Goal: Task Accomplishment & Management: Manage account settings

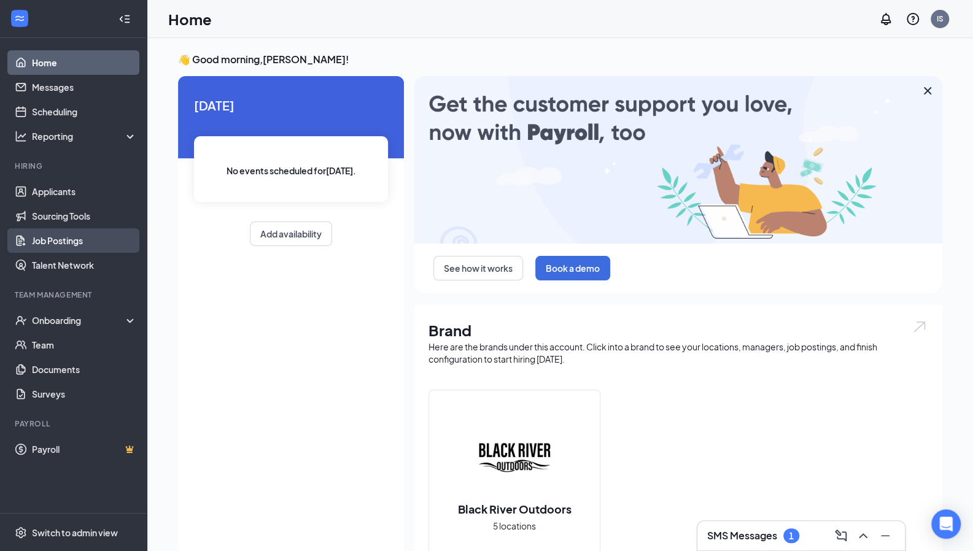
click at [75, 245] on link "Job Postings" at bounding box center [84, 240] width 105 height 25
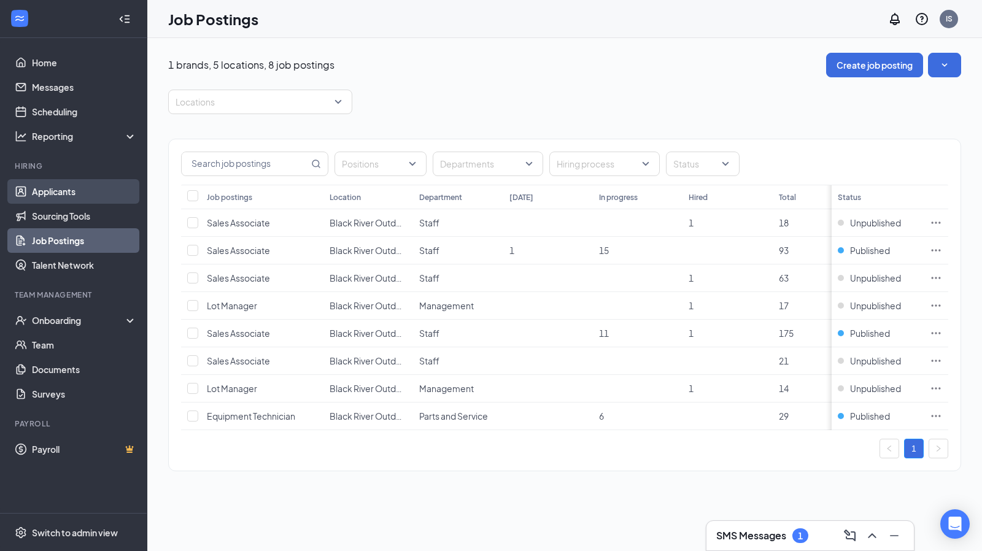
click at [81, 190] on link "Applicants" at bounding box center [84, 191] width 105 height 25
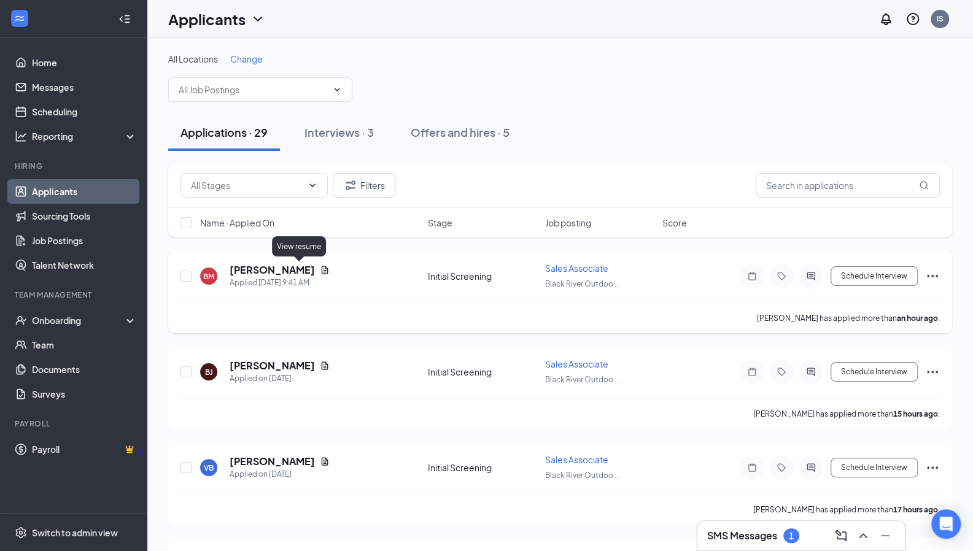
click at [322, 268] on icon "Document" at bounding box center [325, 270] width 7 height 8
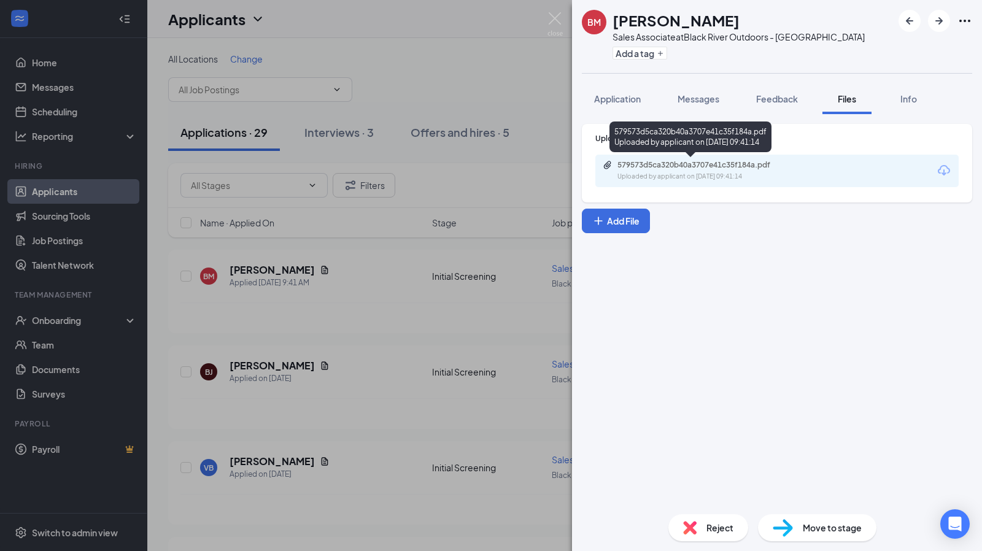
click at [709, 169] on div "579573d5ca320b40a3707e41c35f184a.pdf" at bounding box center [703, 165] width 172 height 10
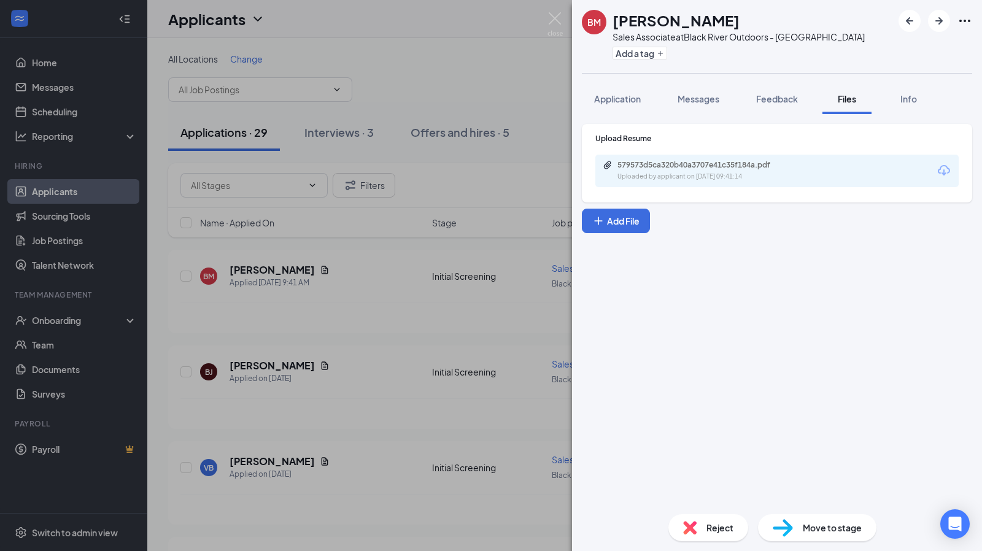
click at [292, 363] on div "BM [PERSON_NAME] Sales Associate at [GEOGRAPHIC_DATA] Outdoors - [GEOGRAPHIC_DA…" at bounding box center [491, 275] width 982 height 551
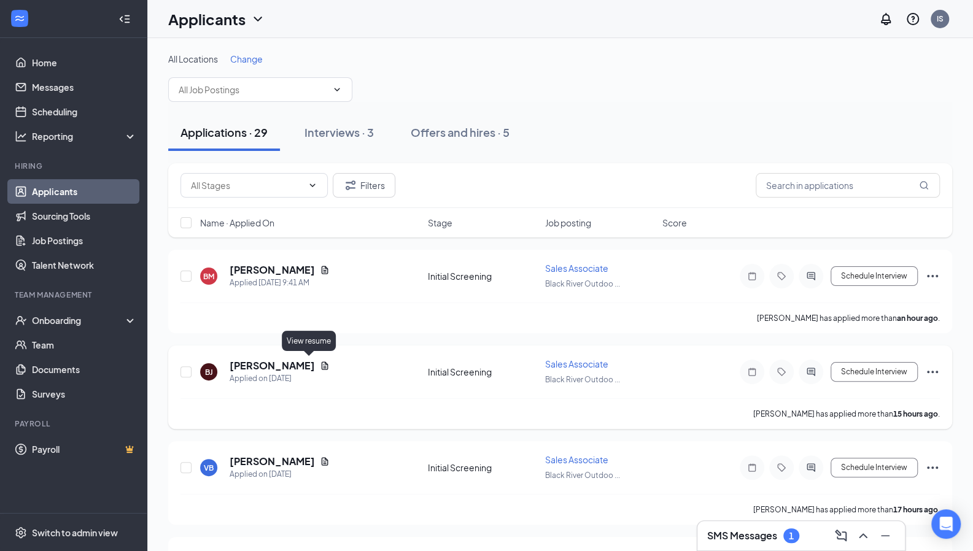
click at [320, 361] on icon "Document" at bounding box center [325, 366] width 10 height 10
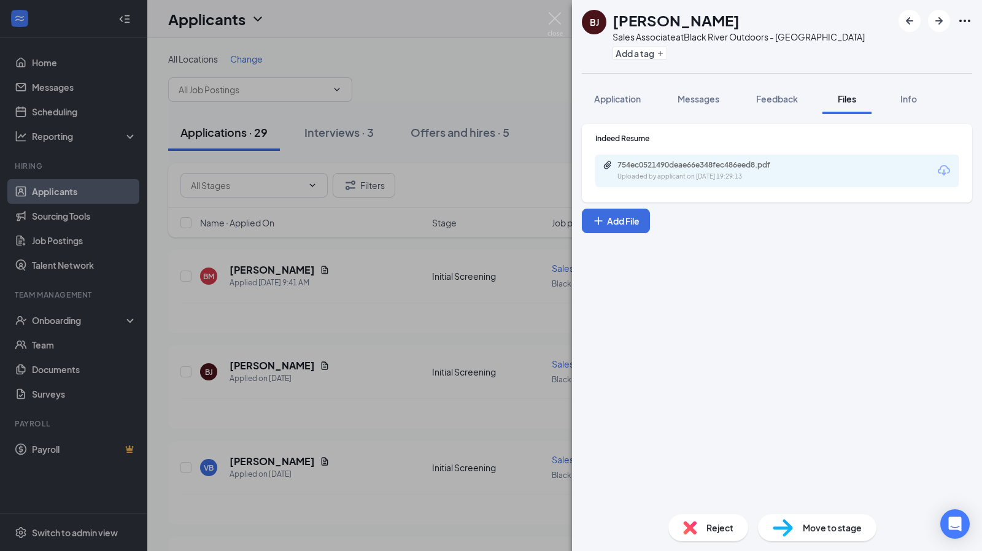
click at [687, 158] on div "754ec0521490deae66e348fec486eed8.pdf Uploaded by applicant on Sep 15, 2025 at 1…" at bounding box center [776, 171] width 363 height 33
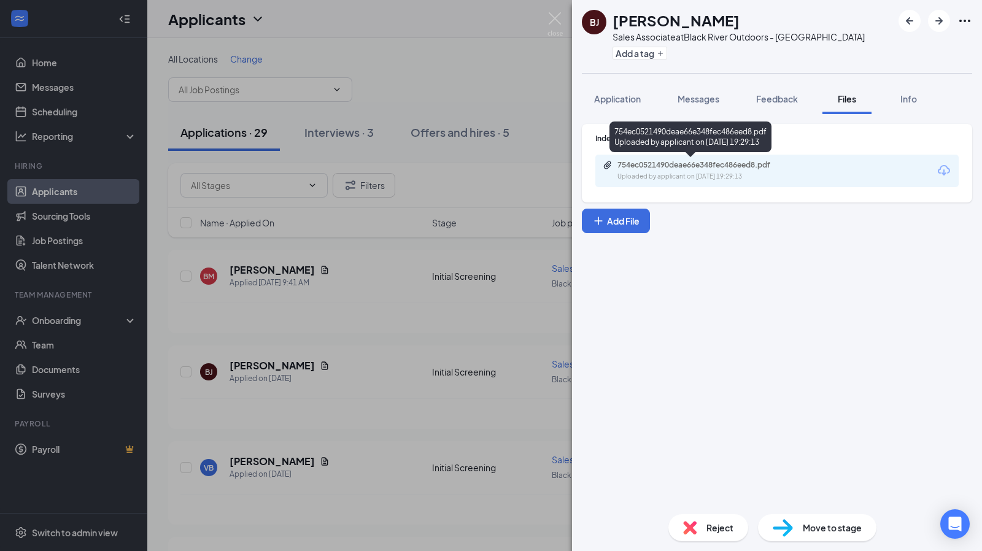
click at [691, 170] on div "754ec0521490deae66e348fec486eed8.pdf Uploaded by applicant on Sep 15, 2025 at 1…" at bounding box center [702, 170] width 199 height 21
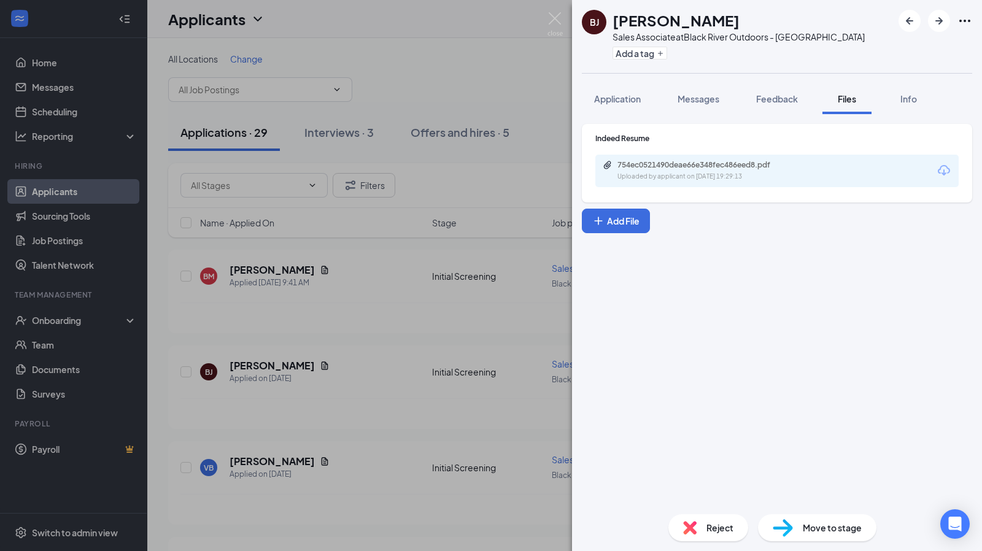
click at [690, 526] on img at bounding box center [690, 528] width 14 height 14
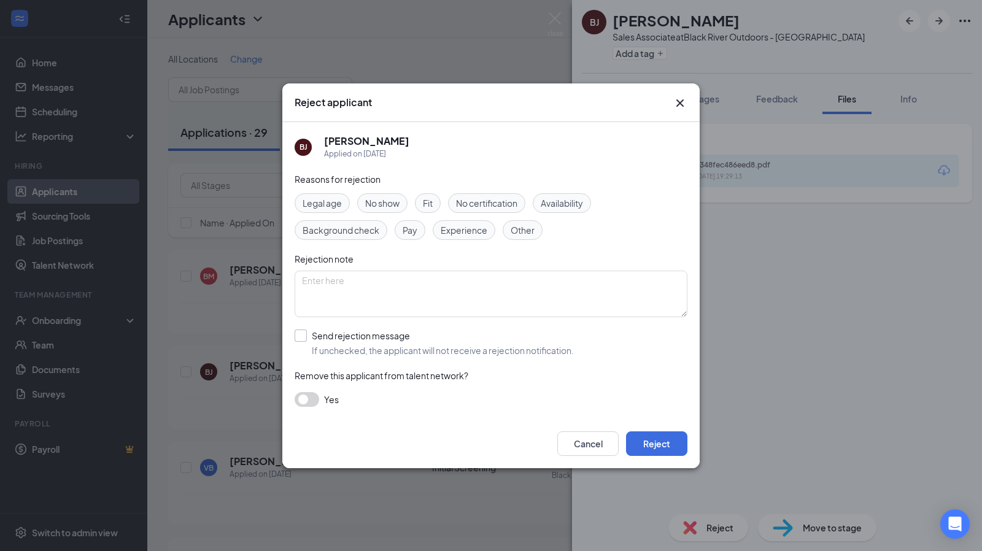
click at [298, 337] on input "Send rejection message If unchecked, the applicant will not receive a rejection…" at bounding box center [434, 343] width 279 height 27
checkbox input "true"
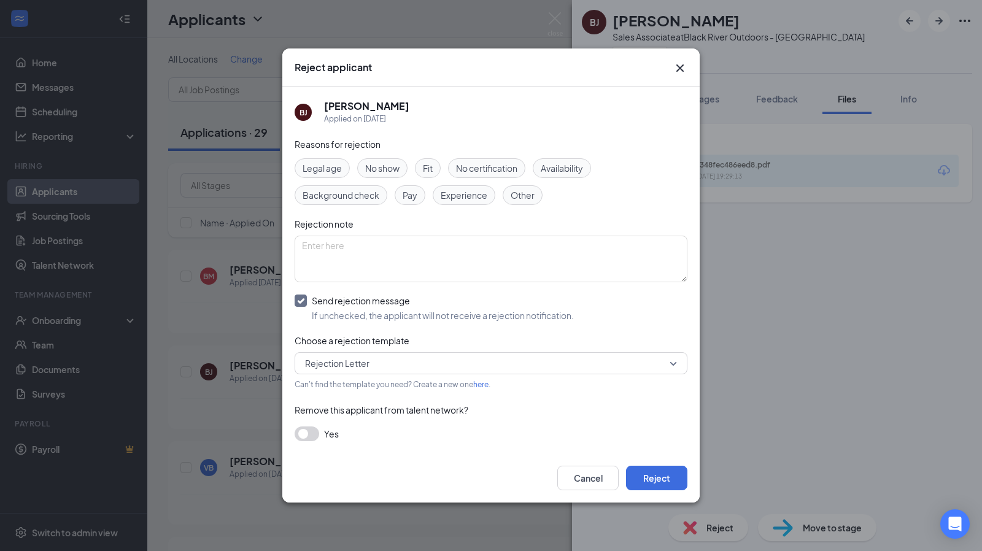
click at [676, 66] on icon "Cross" at bounding box center [680, 68] width 15 height 15
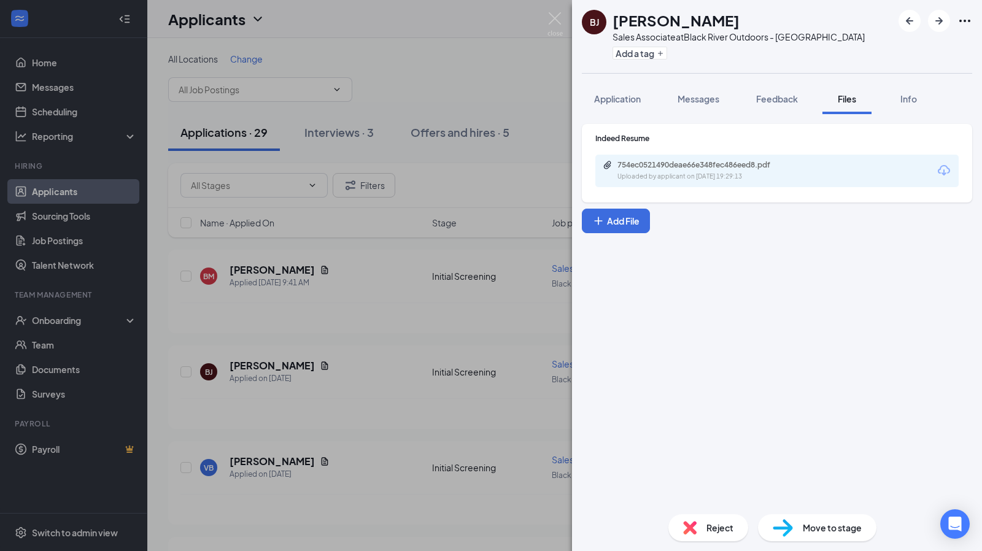
click at [705, 528] on div "Reject" at bounding box center [708, 527] width 80 height 27
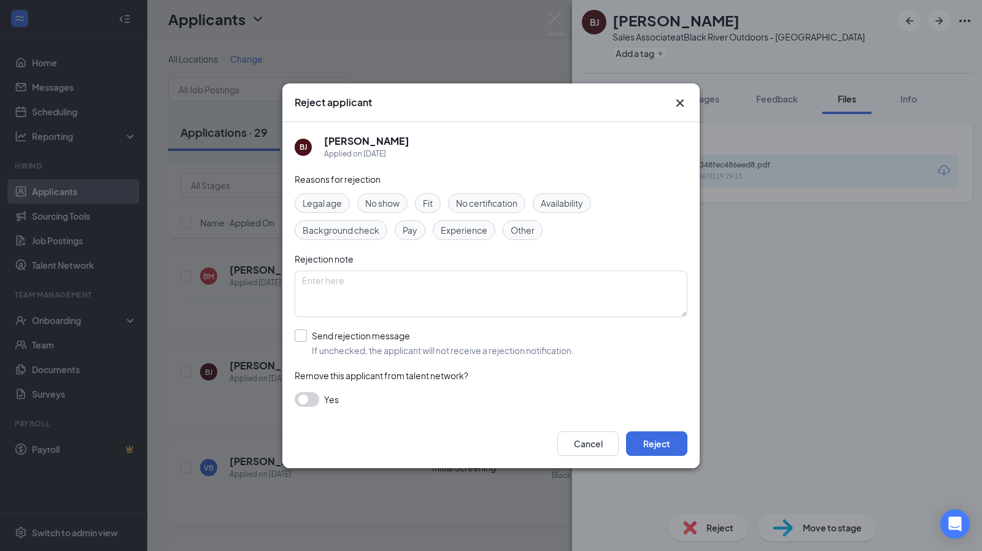
click at [296, 333] on input "Send rejection message If unchecked, the applicant will not receive a rejection…" at bounding box center [434, 343] width 279 height 27
checkbox input "true"
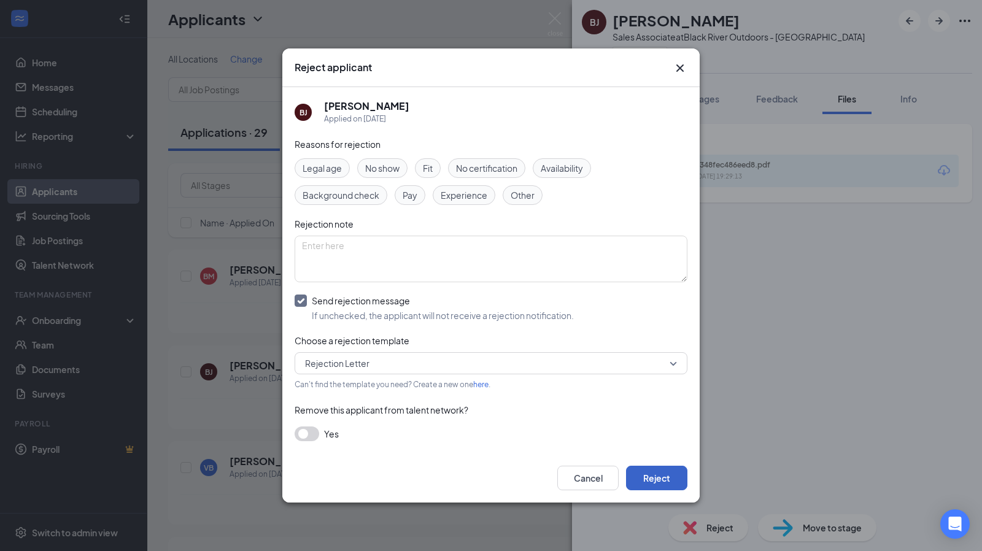
click at [646, 475] on button "Reject" at bounding box center [656, 478] width 61 height 25
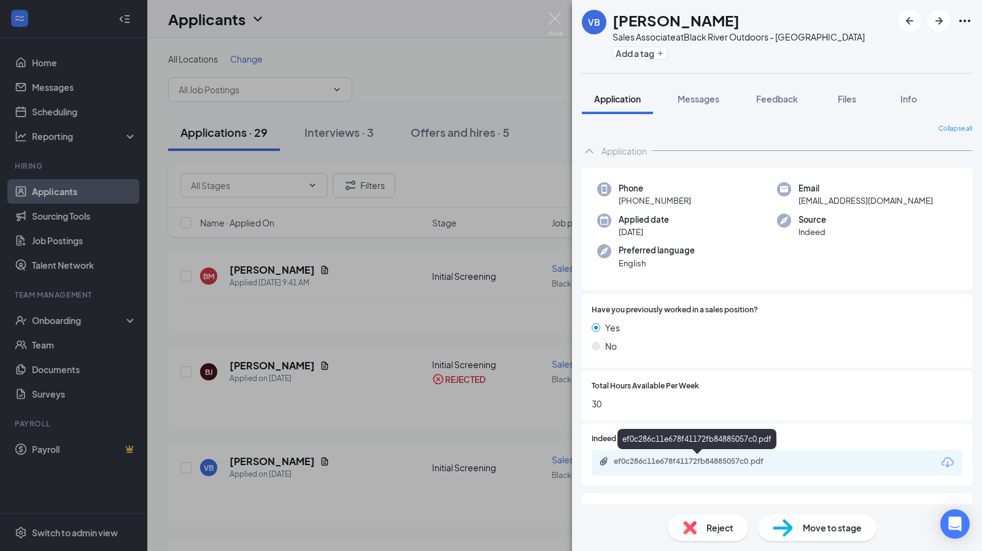
click at [693, 462] on div "ef0c286c11e678f41172fb84885057c0.pdf" at bounding box center [700, 462] width 172 height 10
click at [697, 531] on div "Reject" at bounding box center [708, 527] width 80 height 27
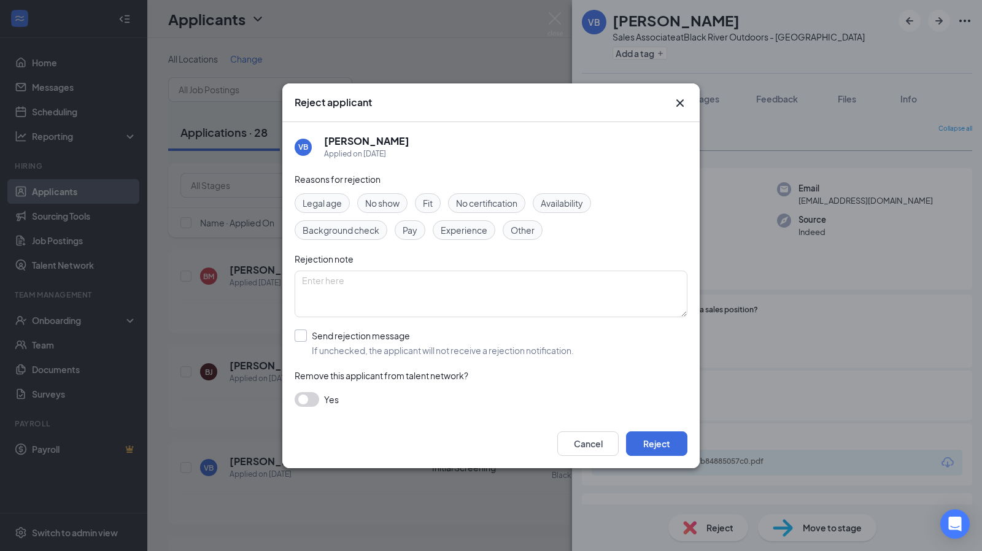
click at [385, 343] on input "Send rejection message If unchecked, the applicant will not receive a rejection…" at bounding box center [434, 343] width 279 height 27
checkbox input "true"
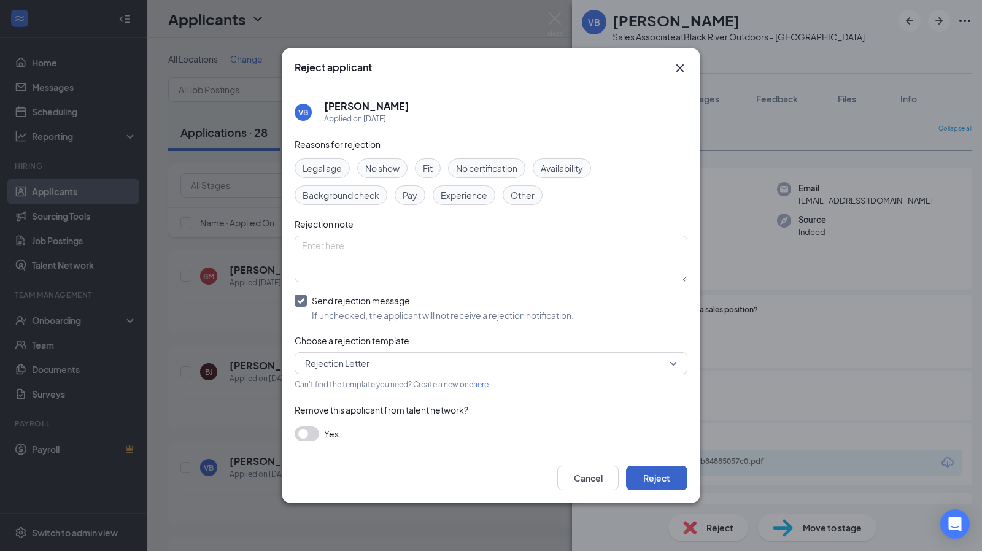
click at [666, 485] on button "Reject" at bounding box center [656, 478] width 61 height 25
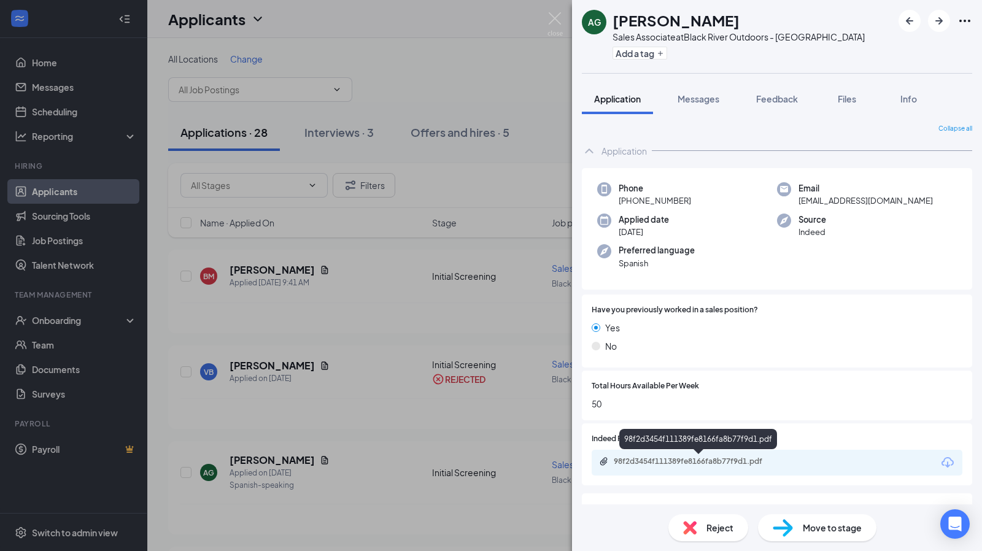
click at [659, 464] on div "98f2d3454f111389fe8166fa8b77f9d1.pdf" at bounding box center [700, 462] width 172 height 10
click at [567, 22] on div "AG Alberto Garcia Sales Associate at Black River Outdoors - Canton Add a tag Ap…" at bounding box center [491, 275] width 982 height 551
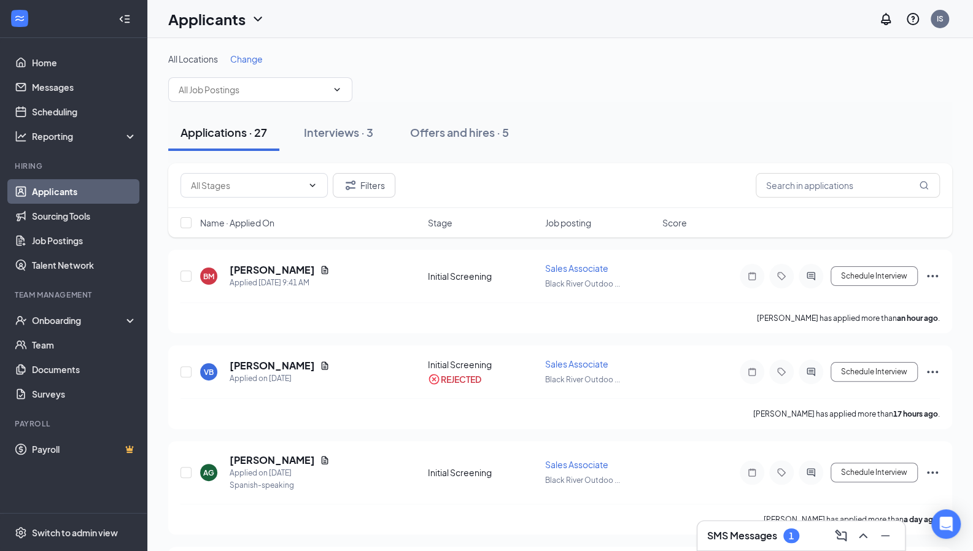
click at [560, 20] on div "Applicants IS" at bounding box center [559, 19] width 825 height 38
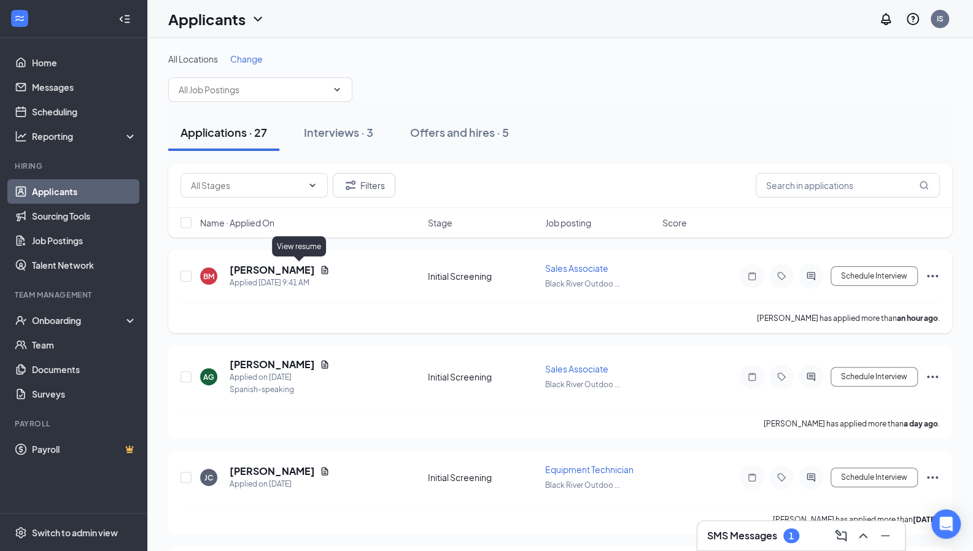
click at [322, 269] on icon "Document" at bounding box center [325, 270] width 7 height 8
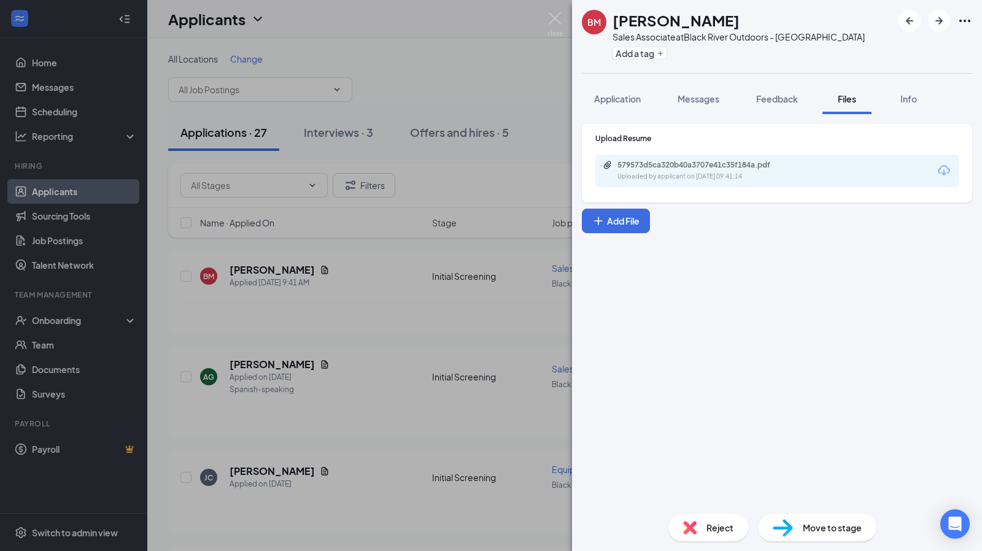
click at [378, 76] on div "BM [PERSON_NAME] Sales Associate at [GEOGRAPHIC_DATA] Outdoors - [GEOGRAPHIC_DA…" at bounding box center [491, 275] width 982 height 551
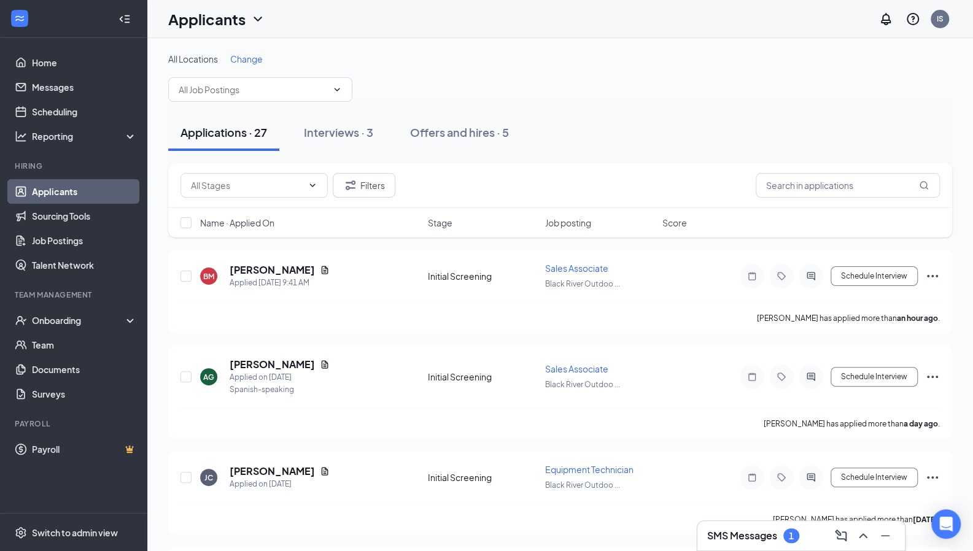
click at [505, 31] on div "Applicants IS" at bounding box center [559, 19] width 825 height 38
click at [83, 270] on link "Talent Network" at bounding box center [84, 265] width 105 height 25
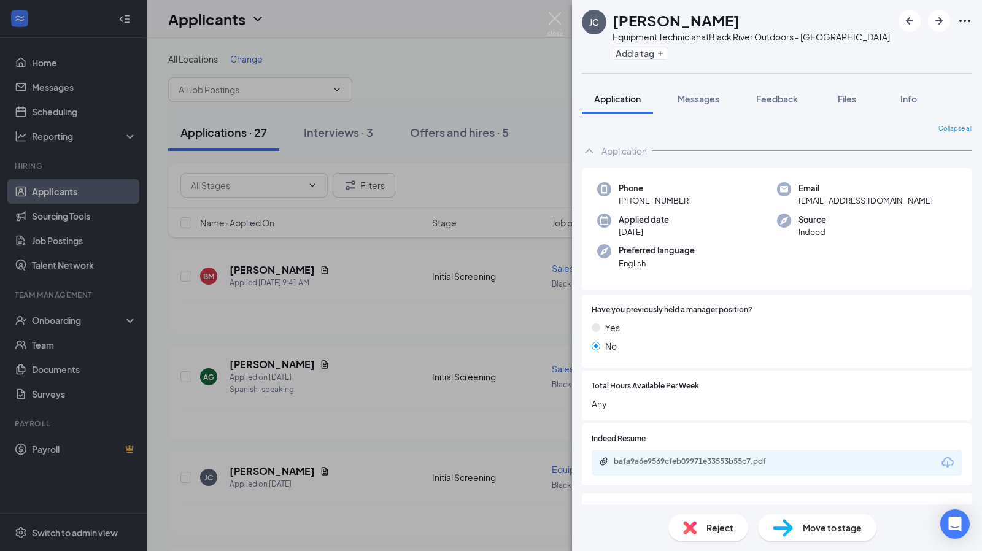
click at [317, 37] on div "JC Joshua Clark Equipment Technician at Black River Outdoors - Poplar Bluff Add…" at bounding box center [491, 275] width 982 height 551
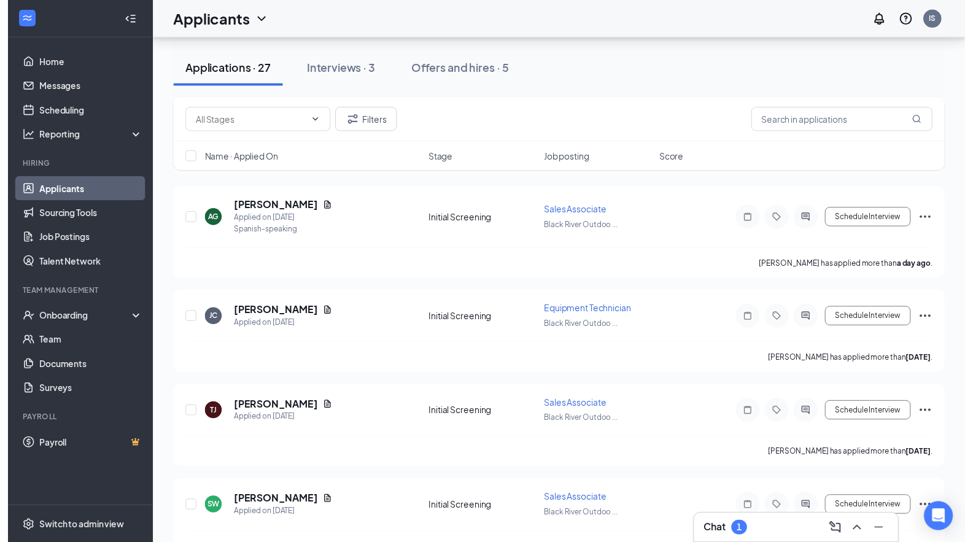
scroll to position [157, 0]
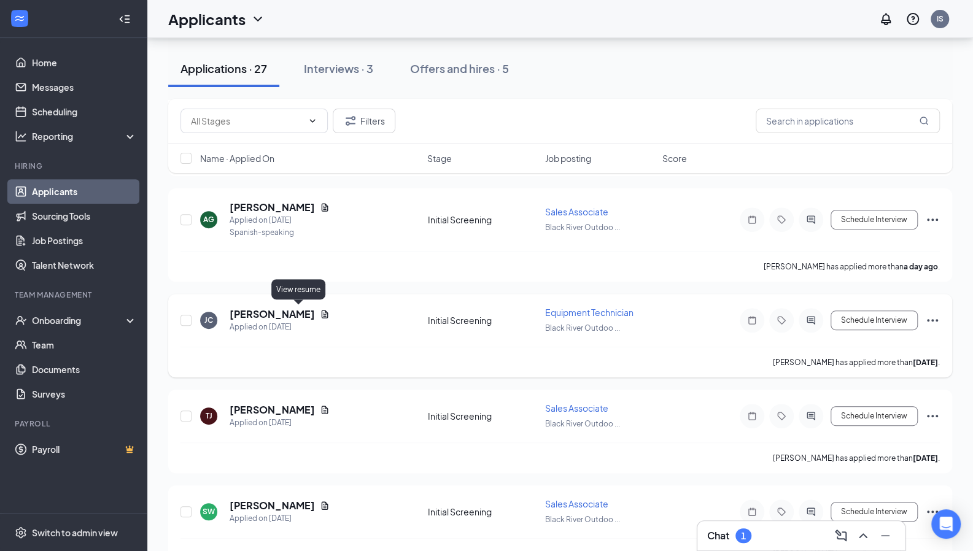
click at [322, 310] on icon "Document" at bounding box center [325, 314] width 7 height 8
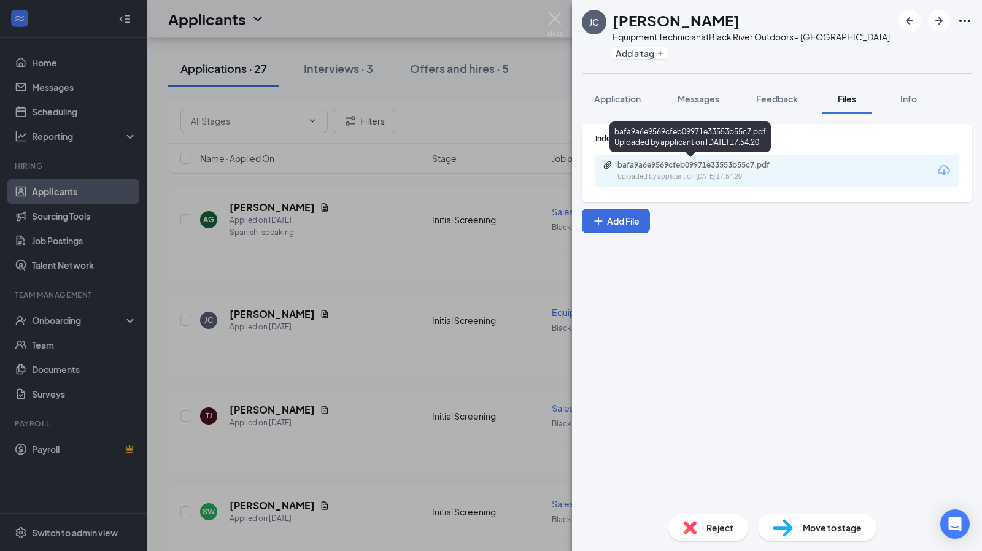
click at [656, 173] on div "Uploaded by applicant on Sep 14, 2025 at 17:54:20" at bounding box center [709, 177] width 184 height 10
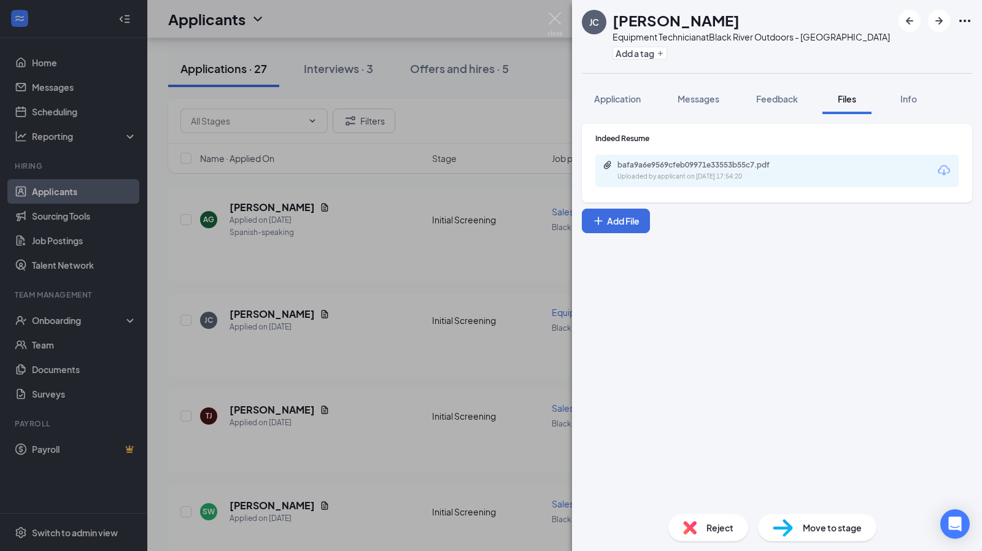
click at [707, 529] on span "Reject" at bounding box center [719, 528] width 27 height 14
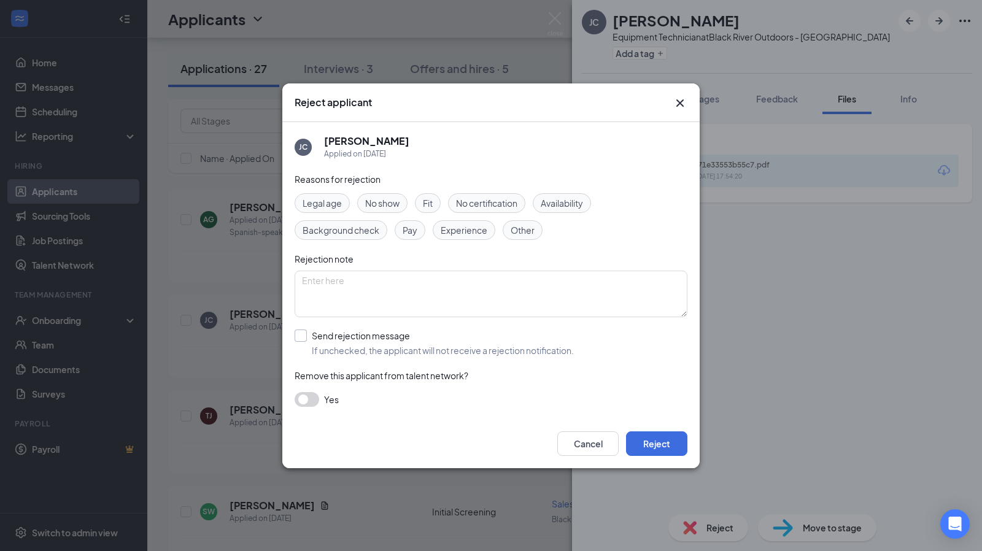
click at [314, 344] on input "Send rejection message If unchecked, the applicant will not receive a rejection…" at bounding box center [434, 343] width 279 height 27
checkbox input "true"
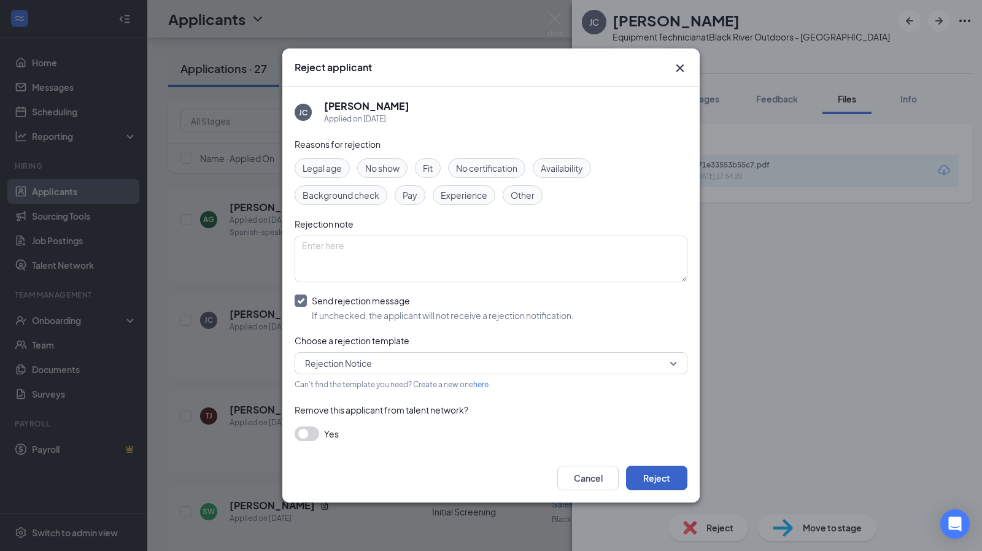
click at [662, 479] on button "Reject" at bounding box center [656, 478] width 61 height 25
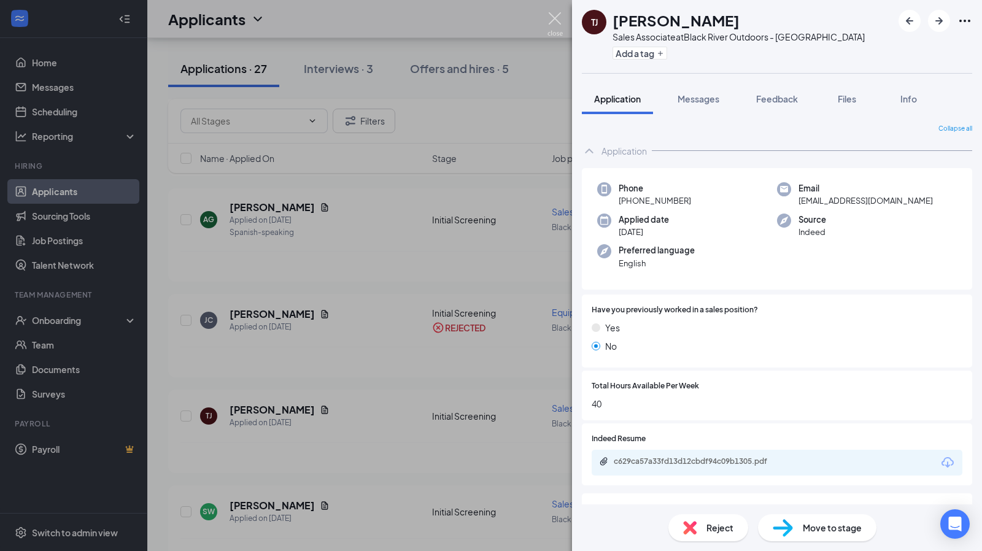
click at [554, 23] on img at bounding box center [554, 24] width 15 height 24
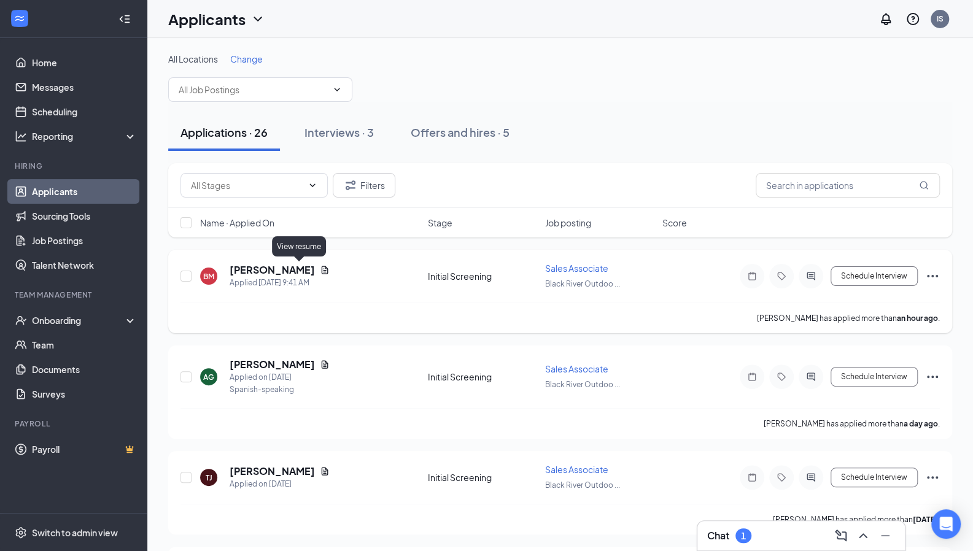
click at [322, 266] on icon "Document" at bounding box center [325, 270] width 7 height 8
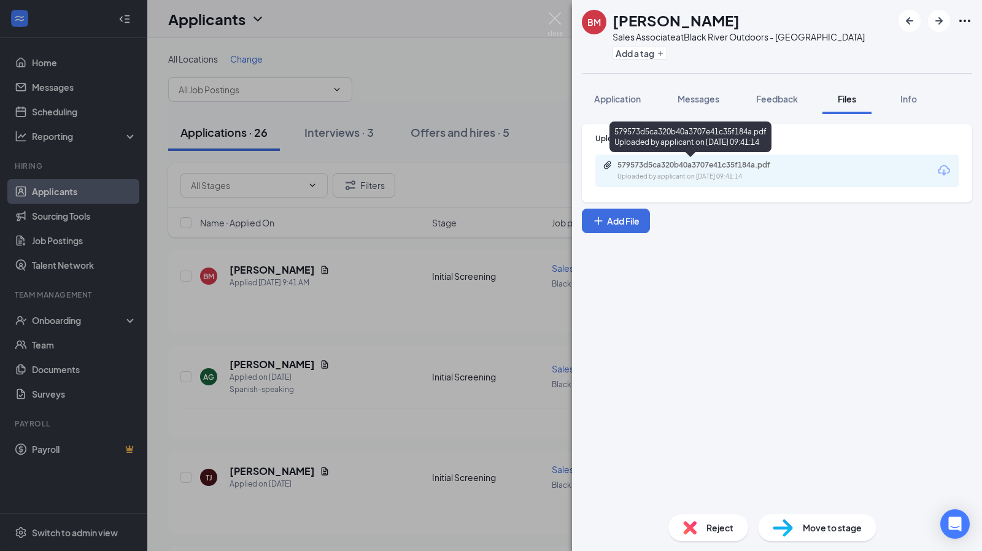
click at [633, 166] on div "579573d5ca320b40a3707e41c35f184a.pdf" at bounding box center [703, 165] width 172 height 10
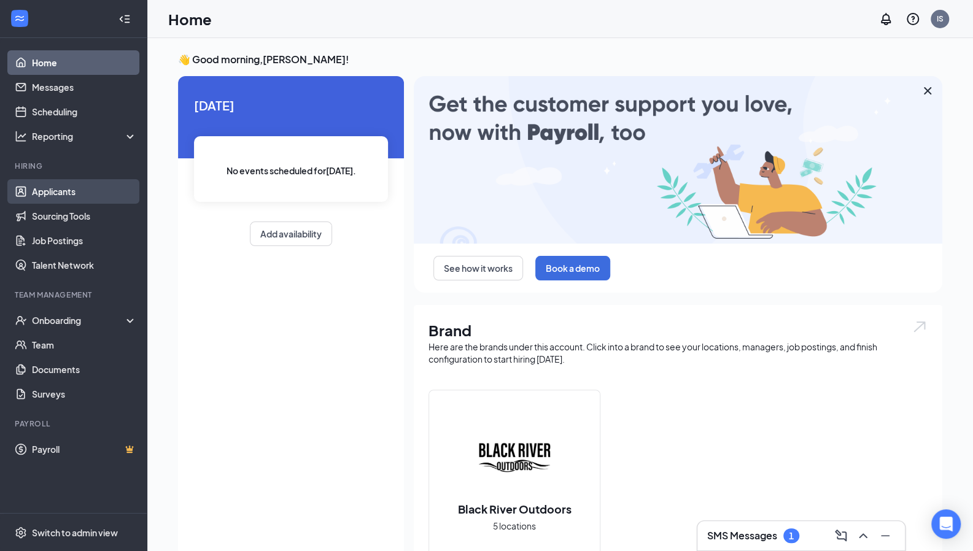
click at [84, 185] on link "Applicants" at bounding box center [84, 191] width 105 height 25
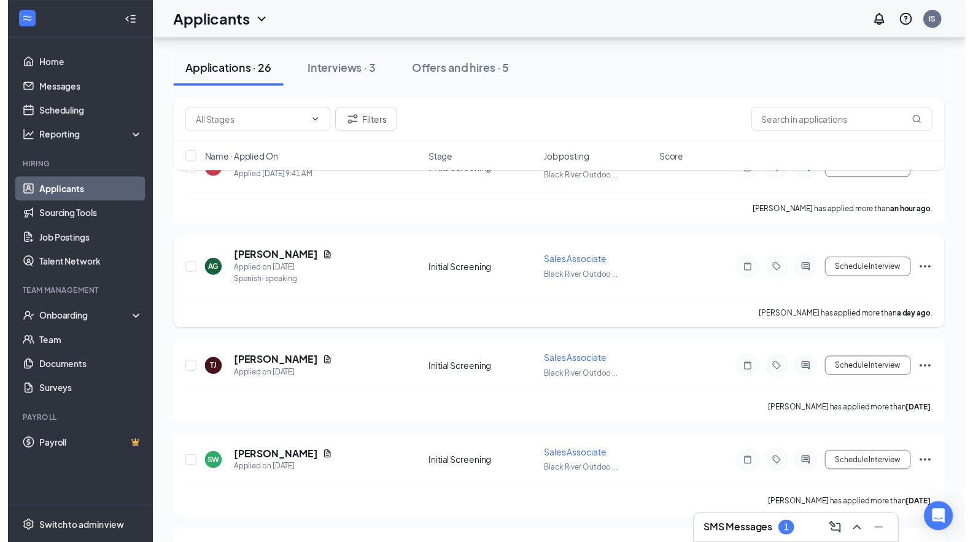
scroll to position [109, 0]
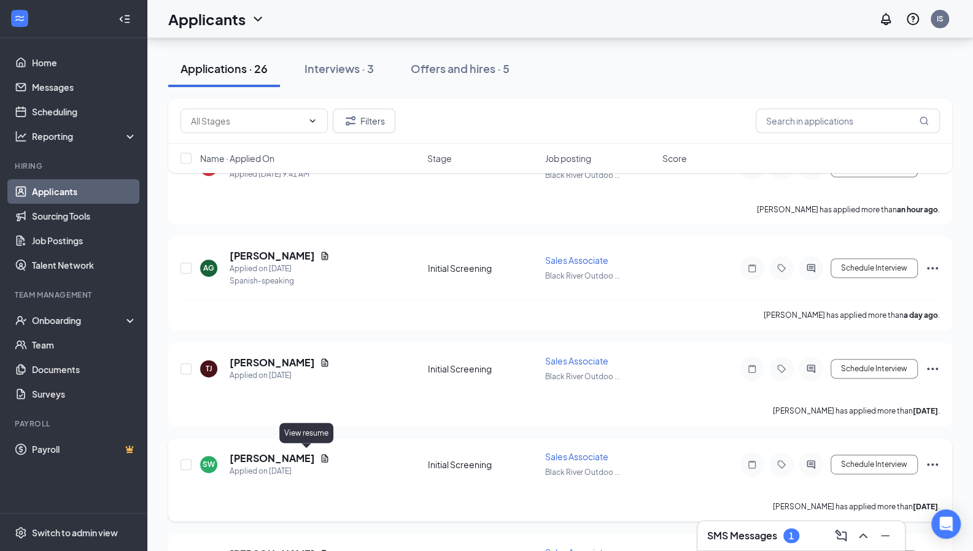
click at [320, 457] on icon "Document" at bounding box center [325, 459] width 10 height 10
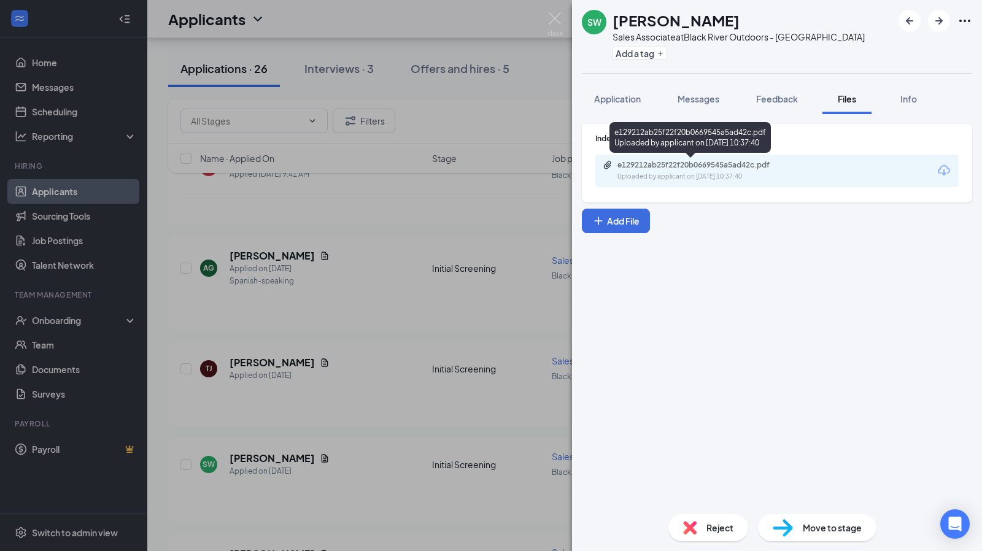
click at [641, 170] on div "e129212ab25f22f20b0669545a5ad42c.pdf Uploaded by applicant on [DATE] 10:37:40" at bounding box center [702, 170] width 199 height 21
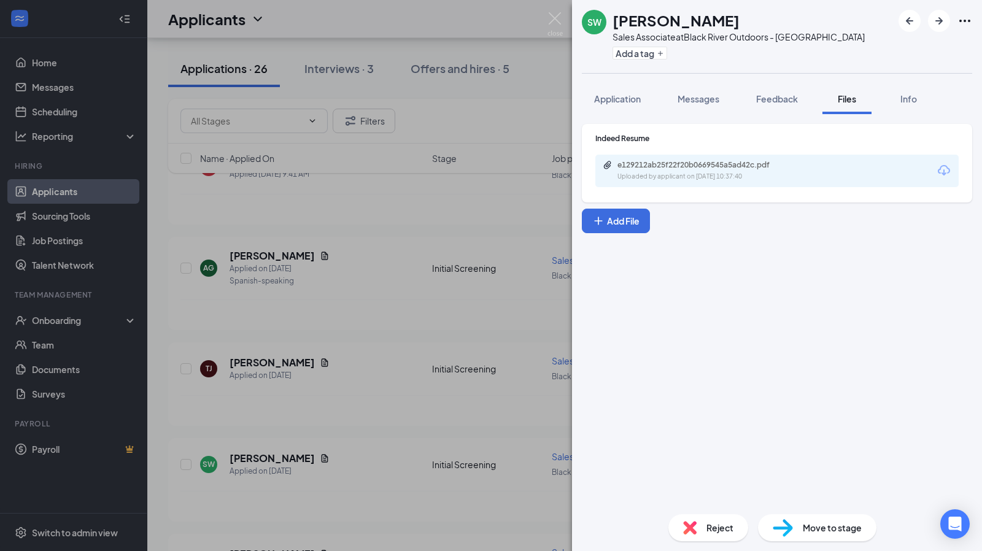
click at [709, 536] on div "Reject" at bounding box center [708, 527] width 80 height 27
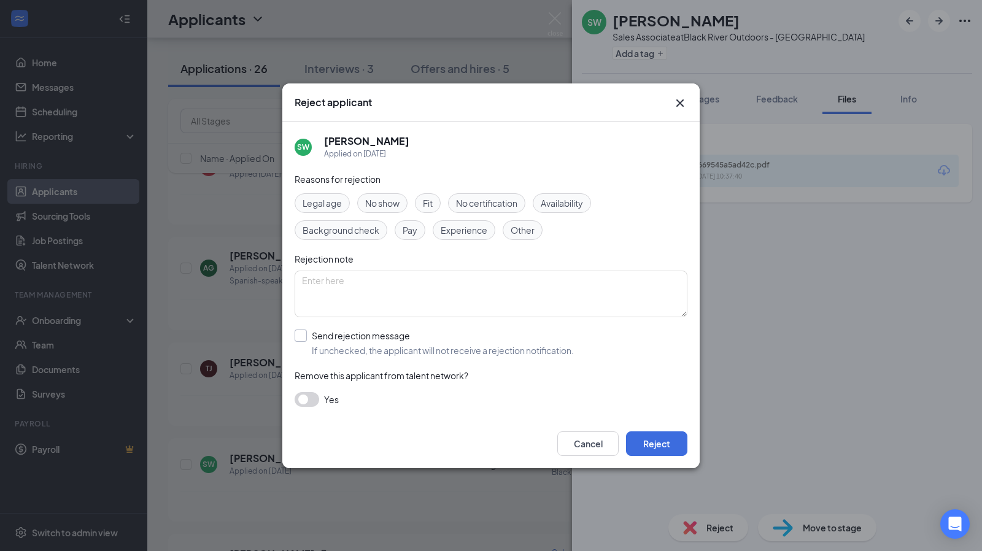
click at [330, 330] on input "Send rejection message If unchecked, the applicant will not receive a rejection…" at bounding box center [434, 343] width 279 height 27
checkbox input "true"
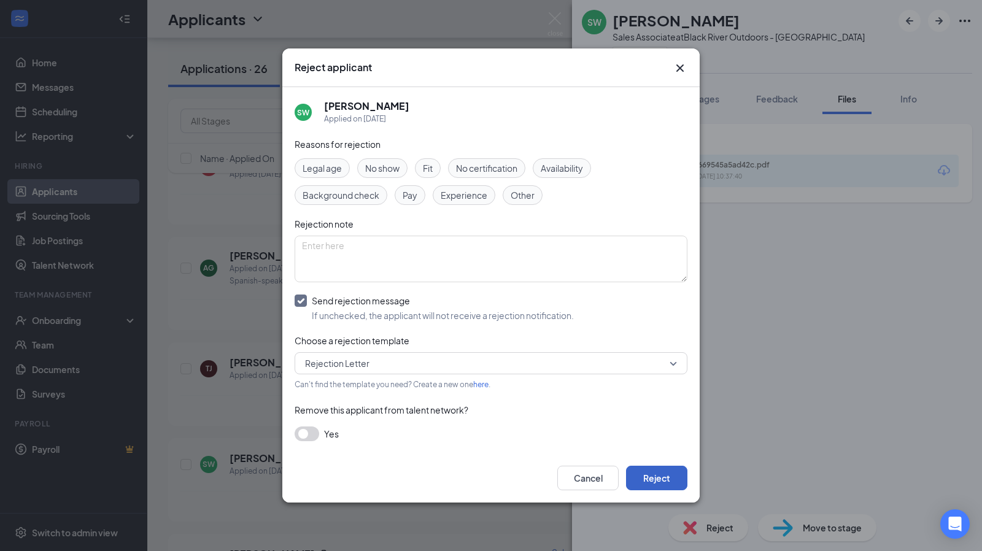
click at [665, 476] on button "Reject" at bounding box center [656, 478] width 61 height 25
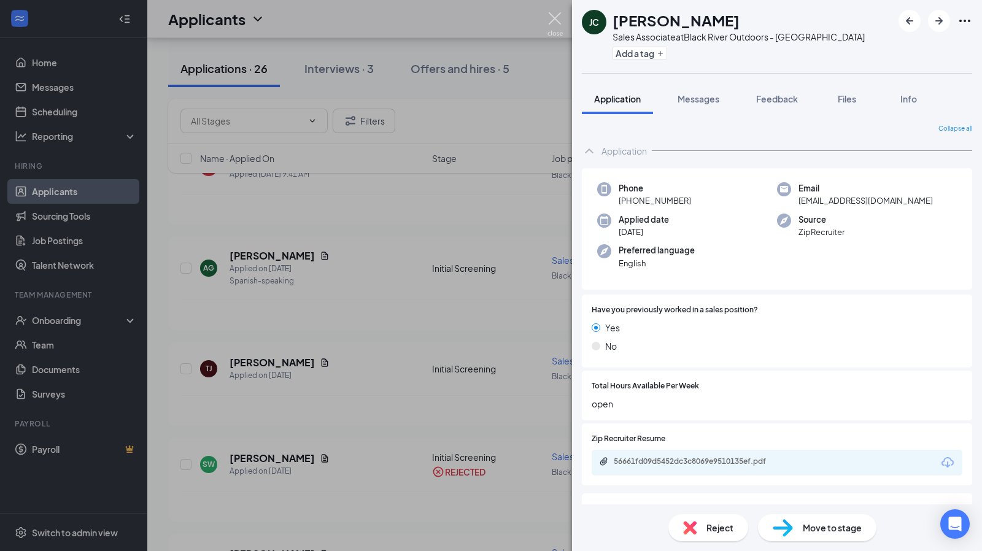
click at [560, 27] on img at bounding box center [554, 24] width 15 height 24
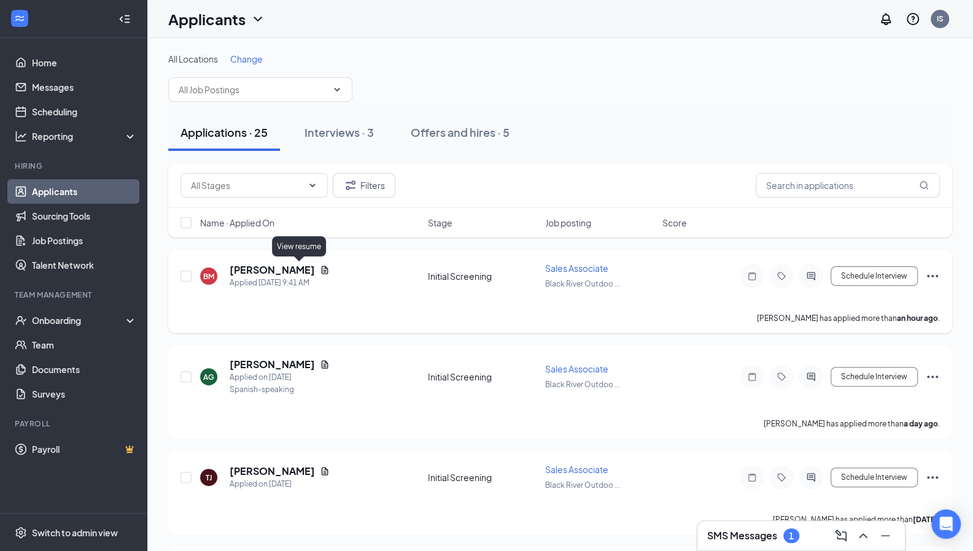
click at [320, 265] on icon "Document" at bounding box center [325, 270] width 10 height 10
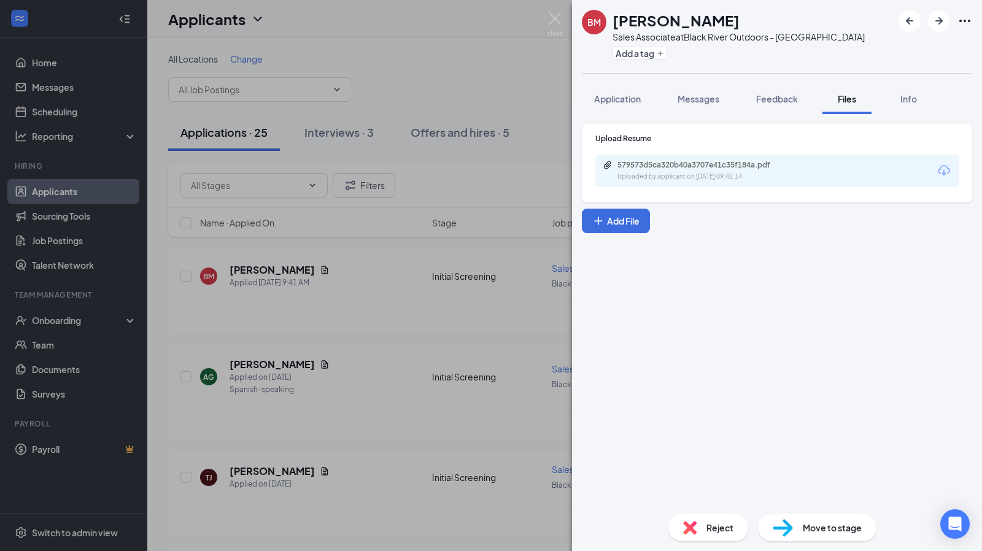
click at [711, 537] on div "Reject" at bounding box center [708, 527] width 80 height 27
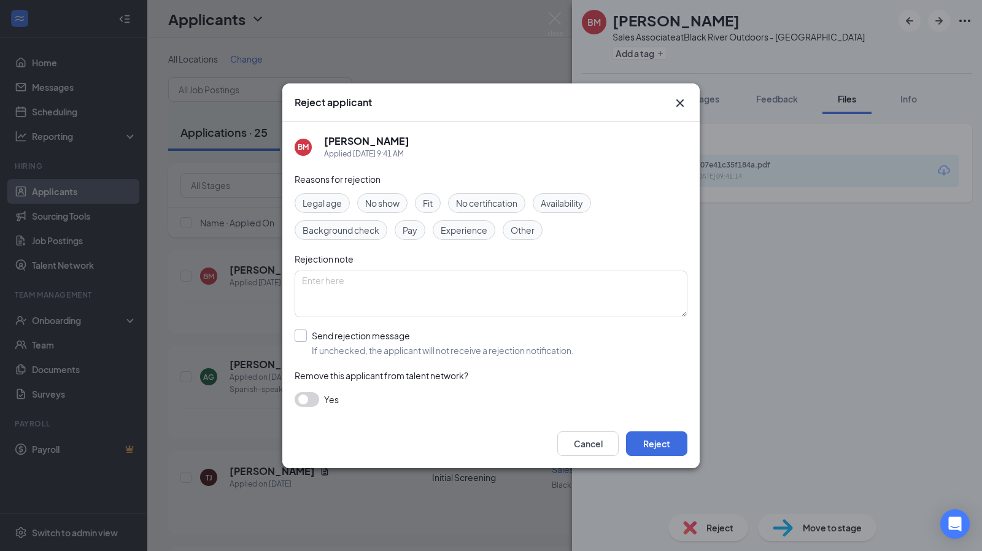
click at [327, 332] on input "Send rejection message If unchecked, the applicant will not receive a rejection…" at bounding box center [434, 343] width 279 height 27
checkbox input "true"
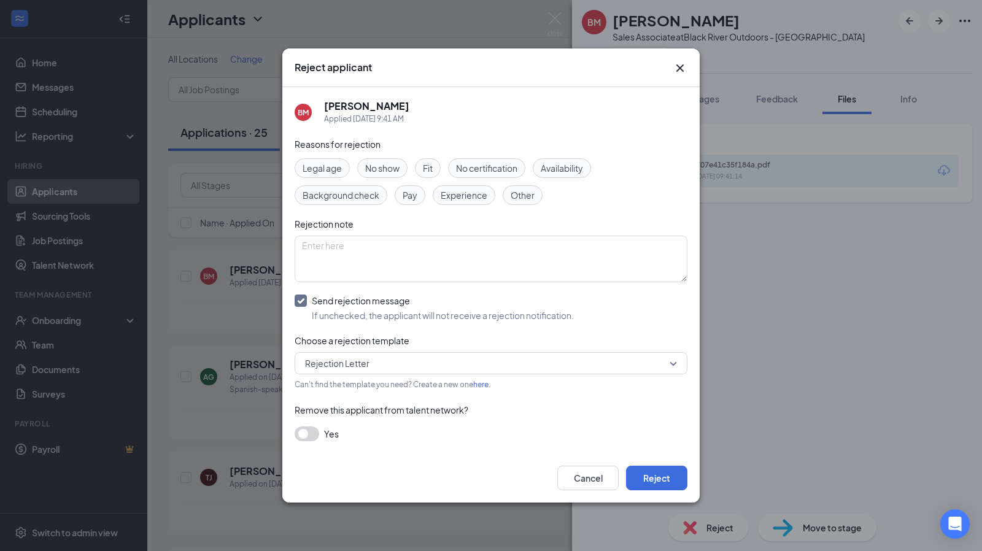
click at [682, 70] on icon "Cross" at bounding box center [680, 68] width 15 height 15
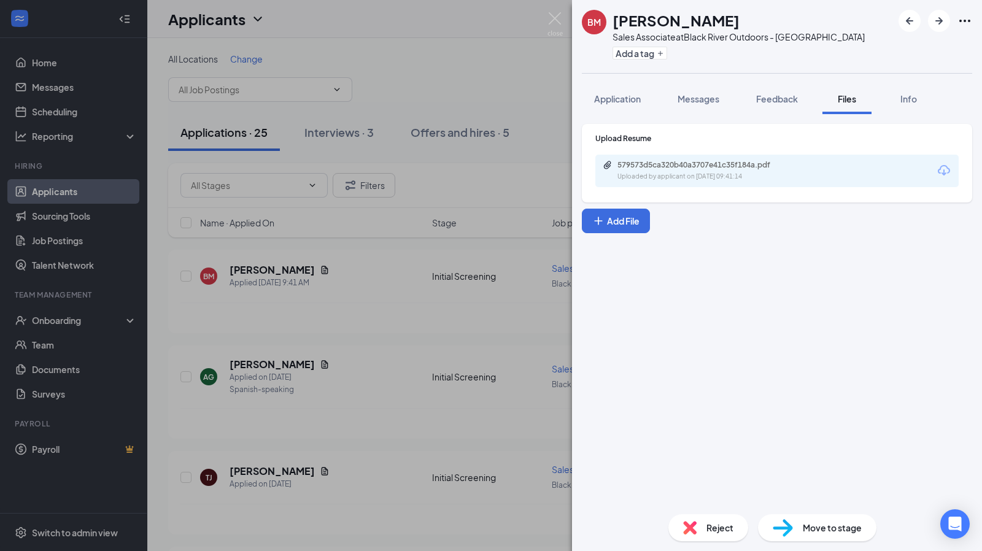
click at [83, 198] on div "BM [PERSON_NAME] Sales Associate at [GEOGRAPHIC_DATA] Outdoors - [GEOGRAPHIC_DA…" at bounding box center [491, 275] width 982 height 551
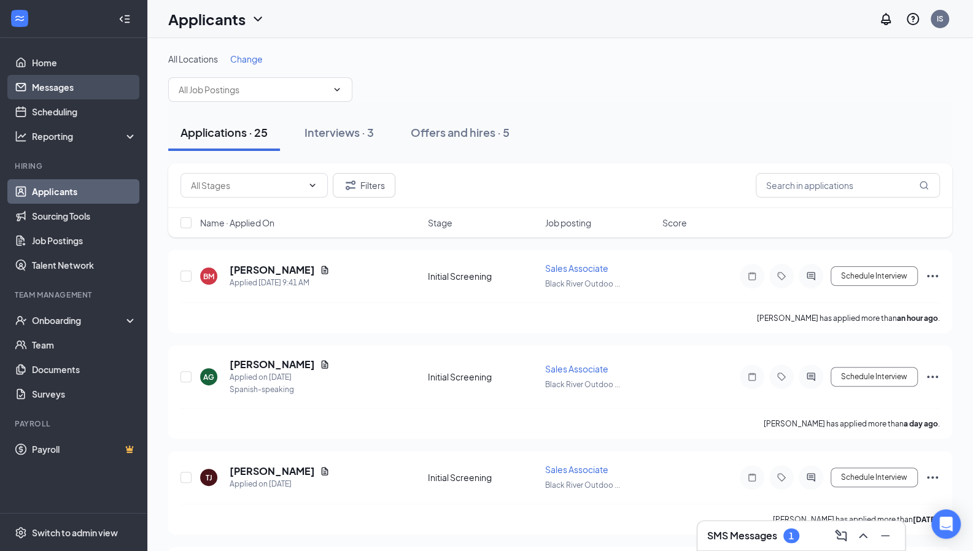
click at [66, 88] on link "Messages" at bounding box center [84, 87] width 105 height 25
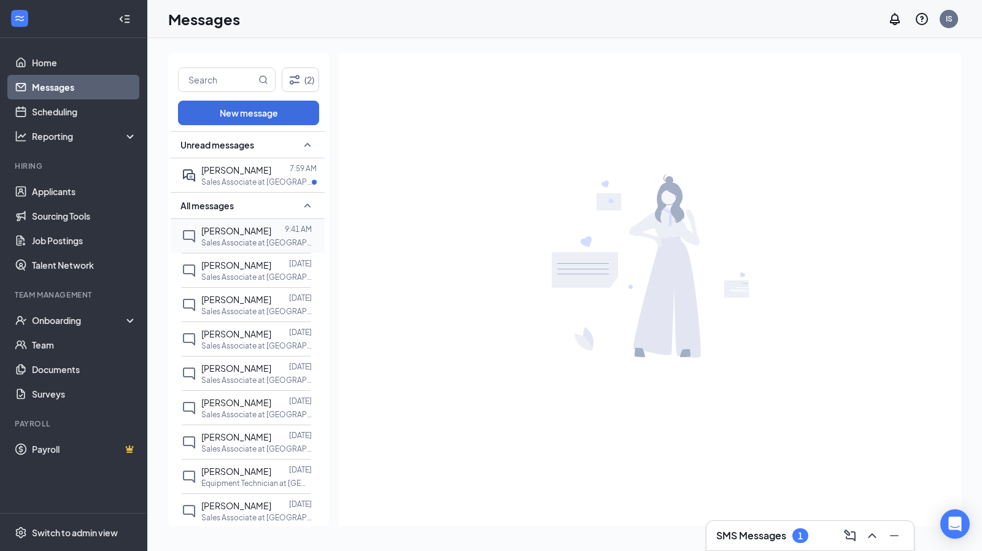
click at [241, 236] on div "[PERSON_NAME]" at bounding box center [236, 231] width 70 height 14
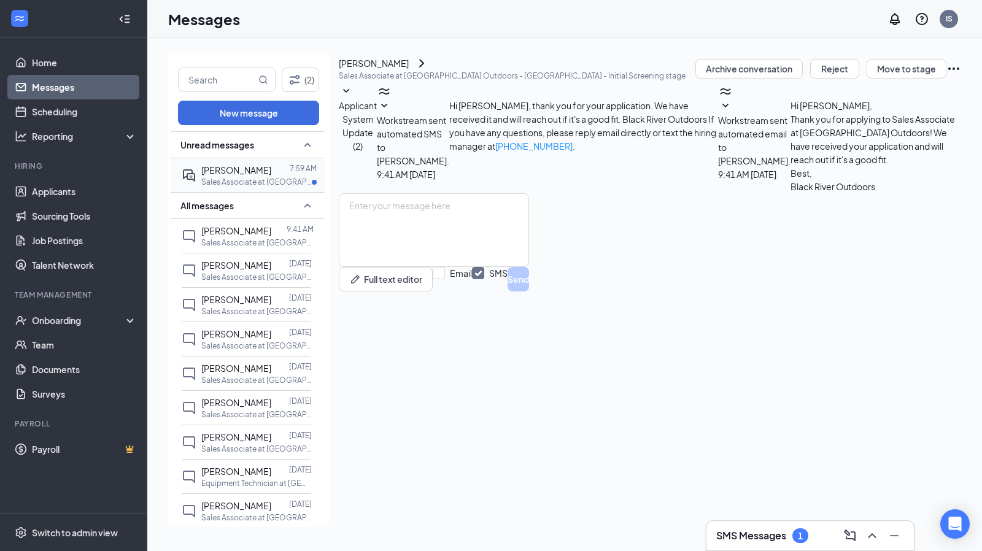
click at [222, 165] on span "[PERSON_NAME]" at bounding box center [236, 169] width 70 height 11
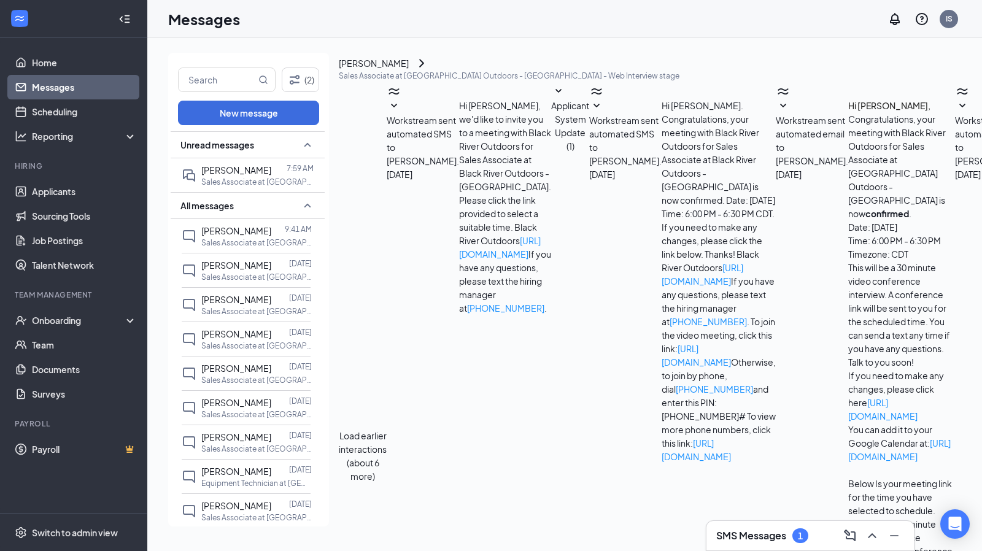
scroll to position [245, 0]
click at [86, 85] on link "Messages" at bounding box center [84, 87] width 105 height 25
click at [247, 239] on p "Sales Associate at [GEOGRAPHIC_DATA] Outdoors - [GEOGRAPHIC_DATA]" at bounding box center [256, 243] width 110 height 10
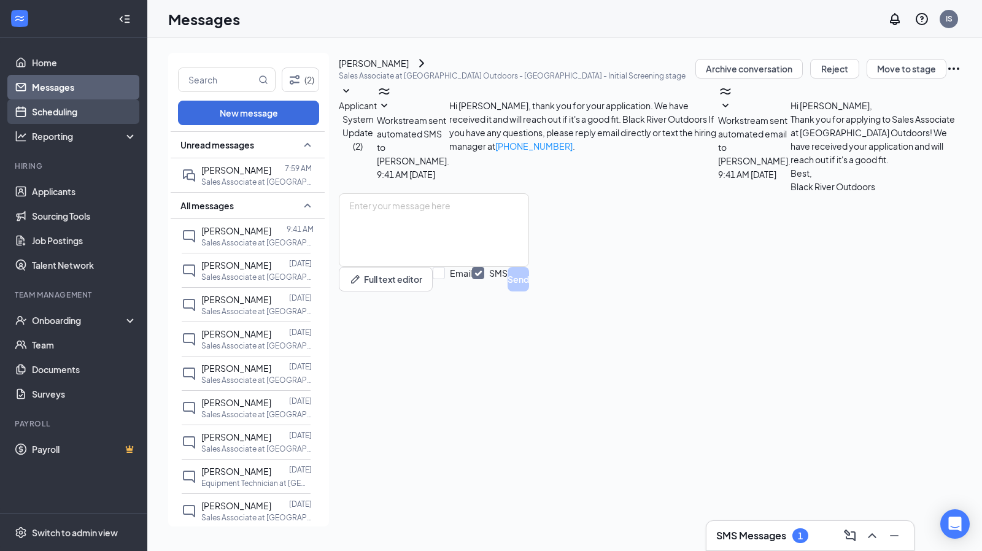
click at [70, 111] on link "Scheduling" at bounding box center [84, 111] width 105 height 25
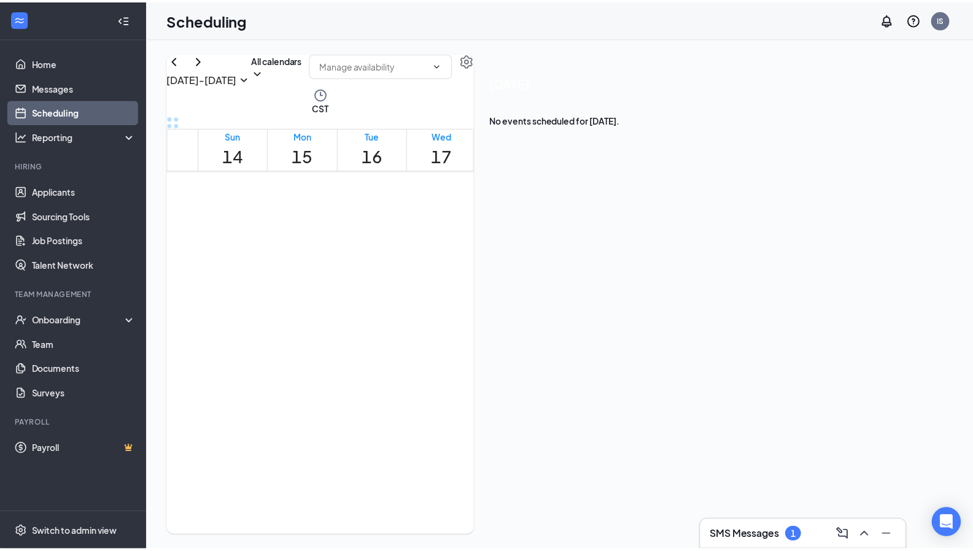
scroll to position [603, 0]
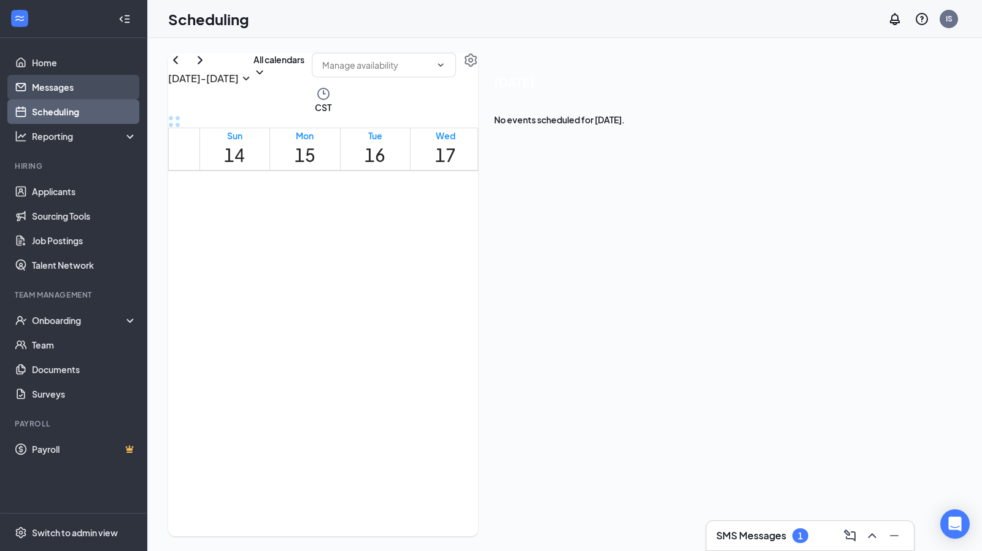
click at [61, 85] on link "Messages" at bounding box center [84, 87] width 105 height 25
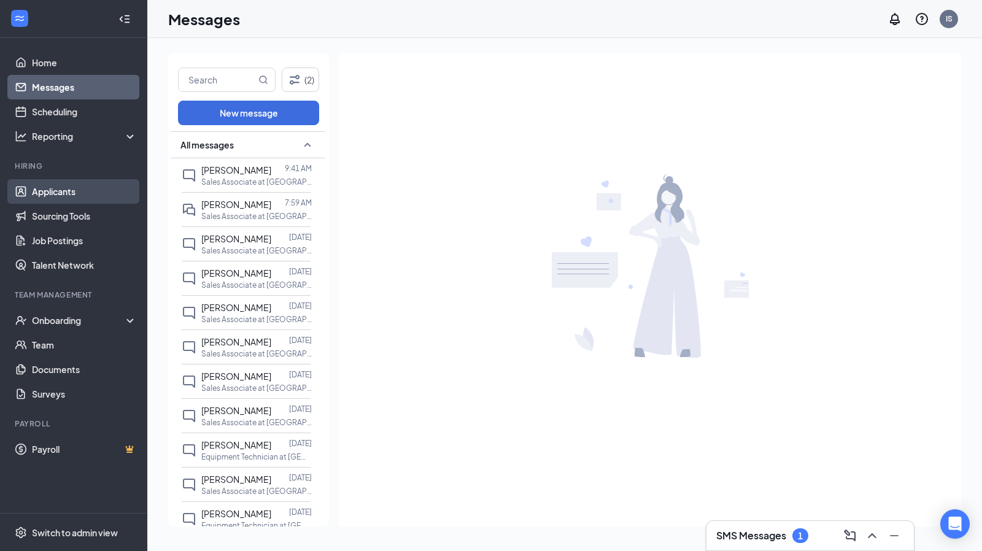
click at [88, 188] on link "Applicants" at bounding box center [84, 191] width 105 height 25
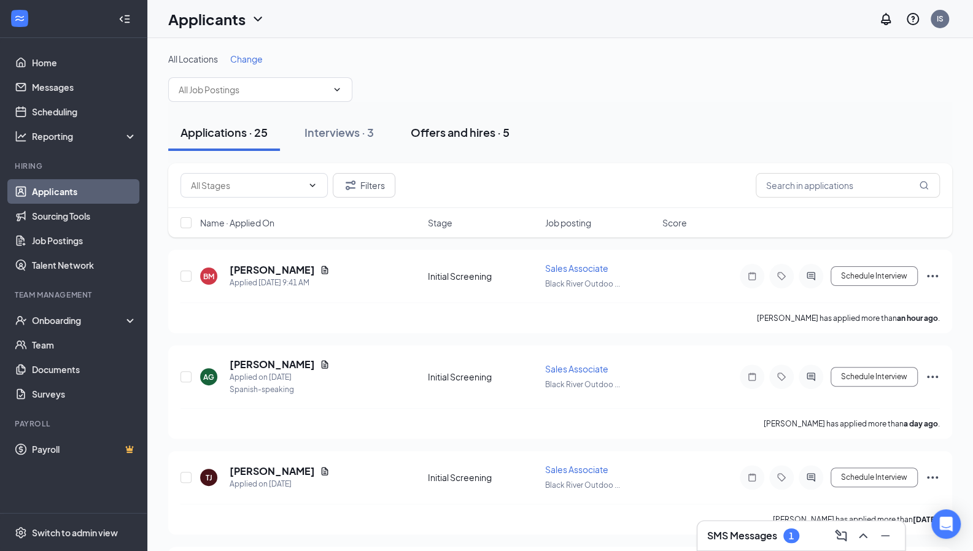
click at [462, 136] on div "Offers and hires · 5" at bounding box center [460, 132] width 99 height 15
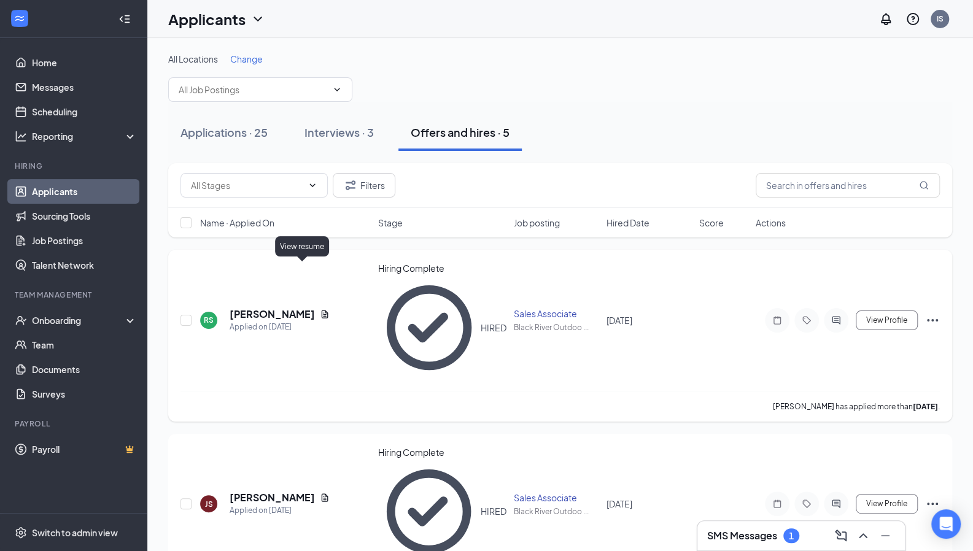
click at [320, 309] on icon "Document" at bounding box center [325, 314] width 10 height 10
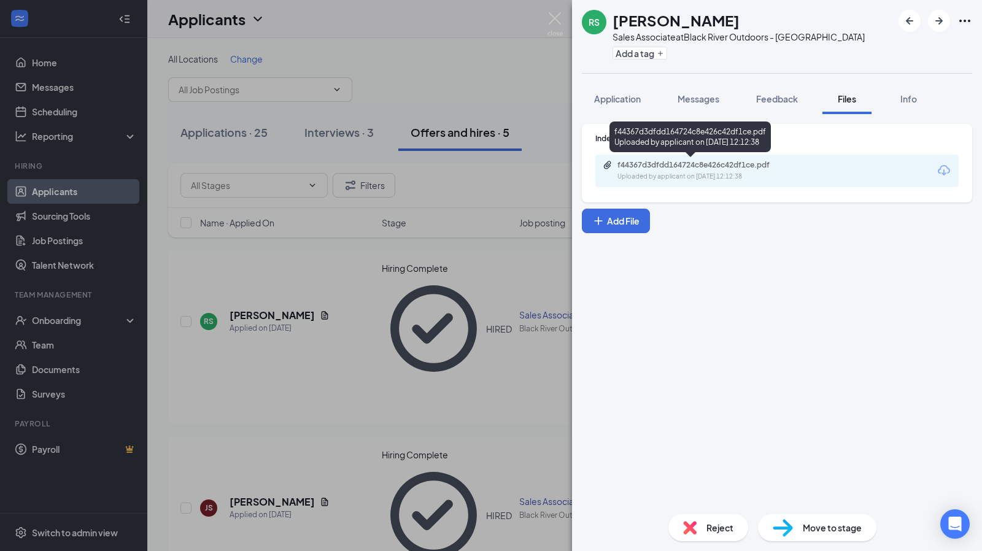
click at [702, 171] on div "f44367d3dfdd164724c8e426c42df1ce.pdf Uploaded by applicant on [DATE] 12:12:38" at bounding box center [702, 170] width 199 height 21
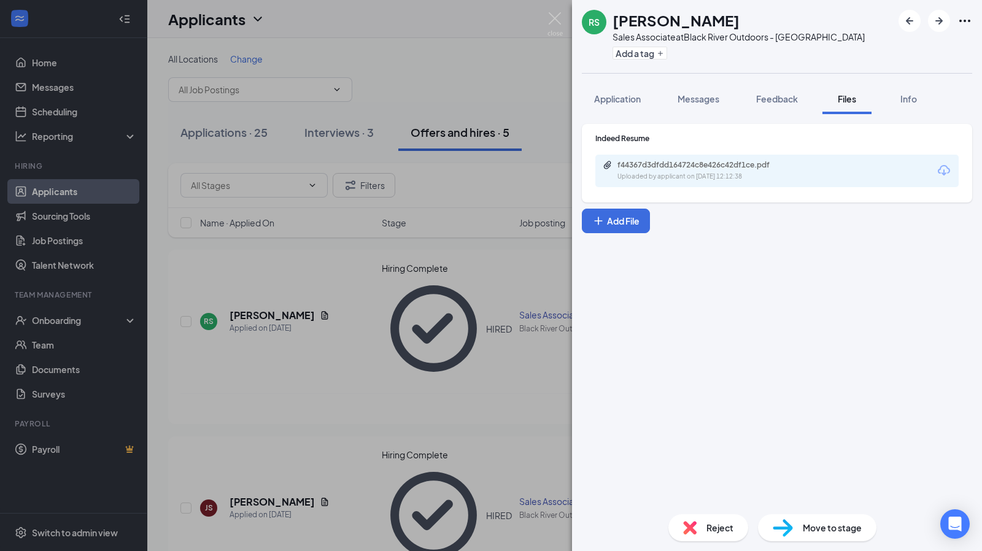
click at [255, 143] on div "RS [PERSON_NAME] Sales Associate at [GEOGRAPHIC_DATA] Outdoors - Hattiesburg Ad…" at bounding box center [491, 275] width 982 height 551
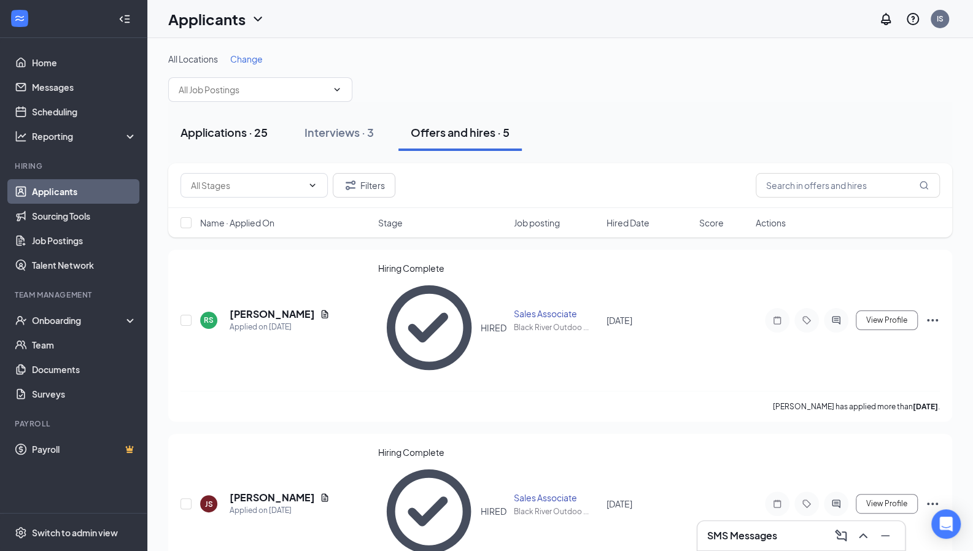
click at [244, 128] on div "Applications · 25" at bounding box center [223, 132] width 87 height 15
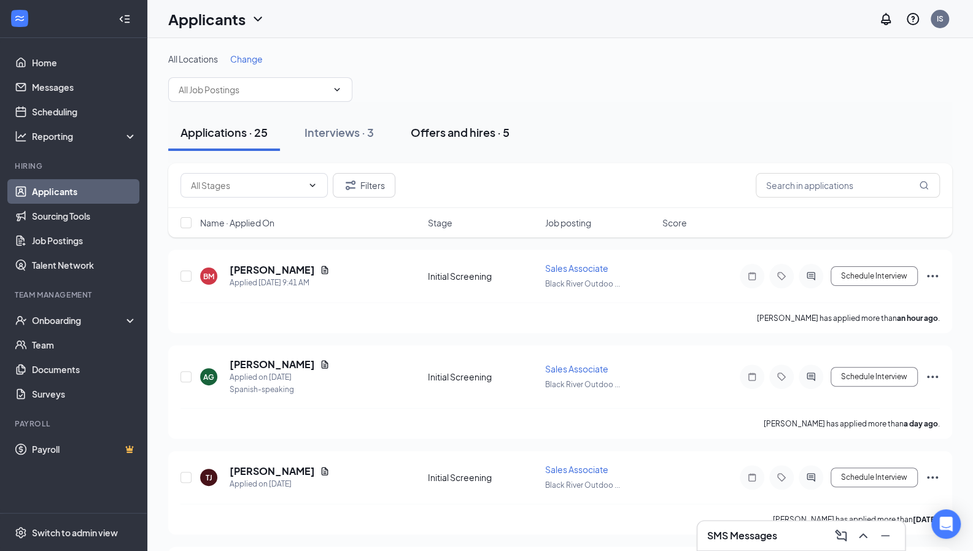
click at [458, 134] on div "Offers and hires · 5" at bounding box center [460, 132] width 99 height 15
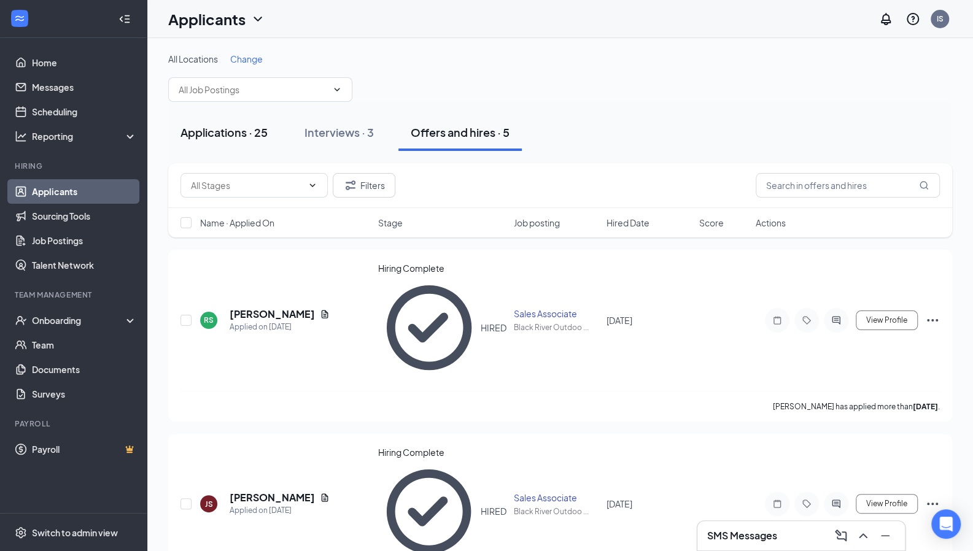
click at [232, 146] on button "Applications · 25" at bounding box center [224, 132] width 112 height 37
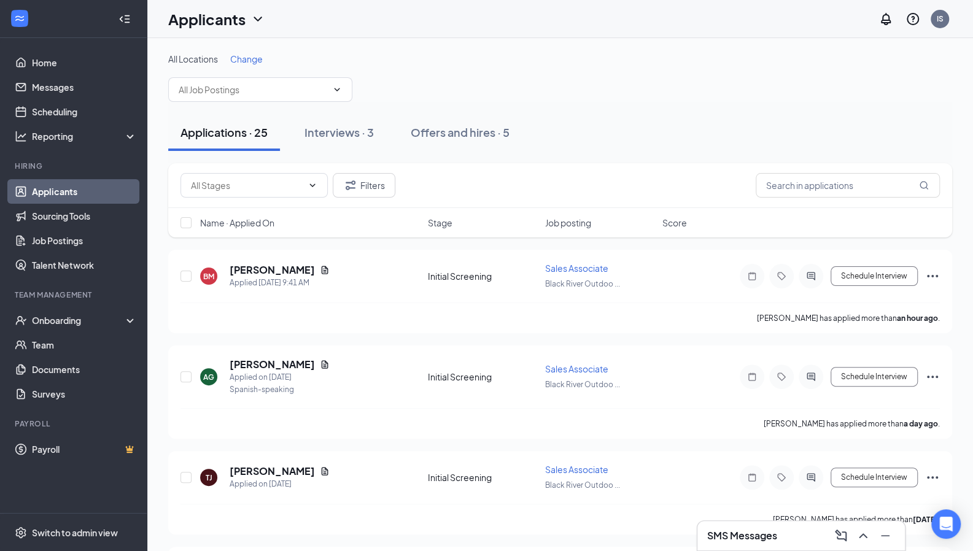
click at [637, 85] on div "All Locations Change" at bounding box center [560, 77] width 784 height 49
